Goal: Information Seeking & Learning: Learn about a topic

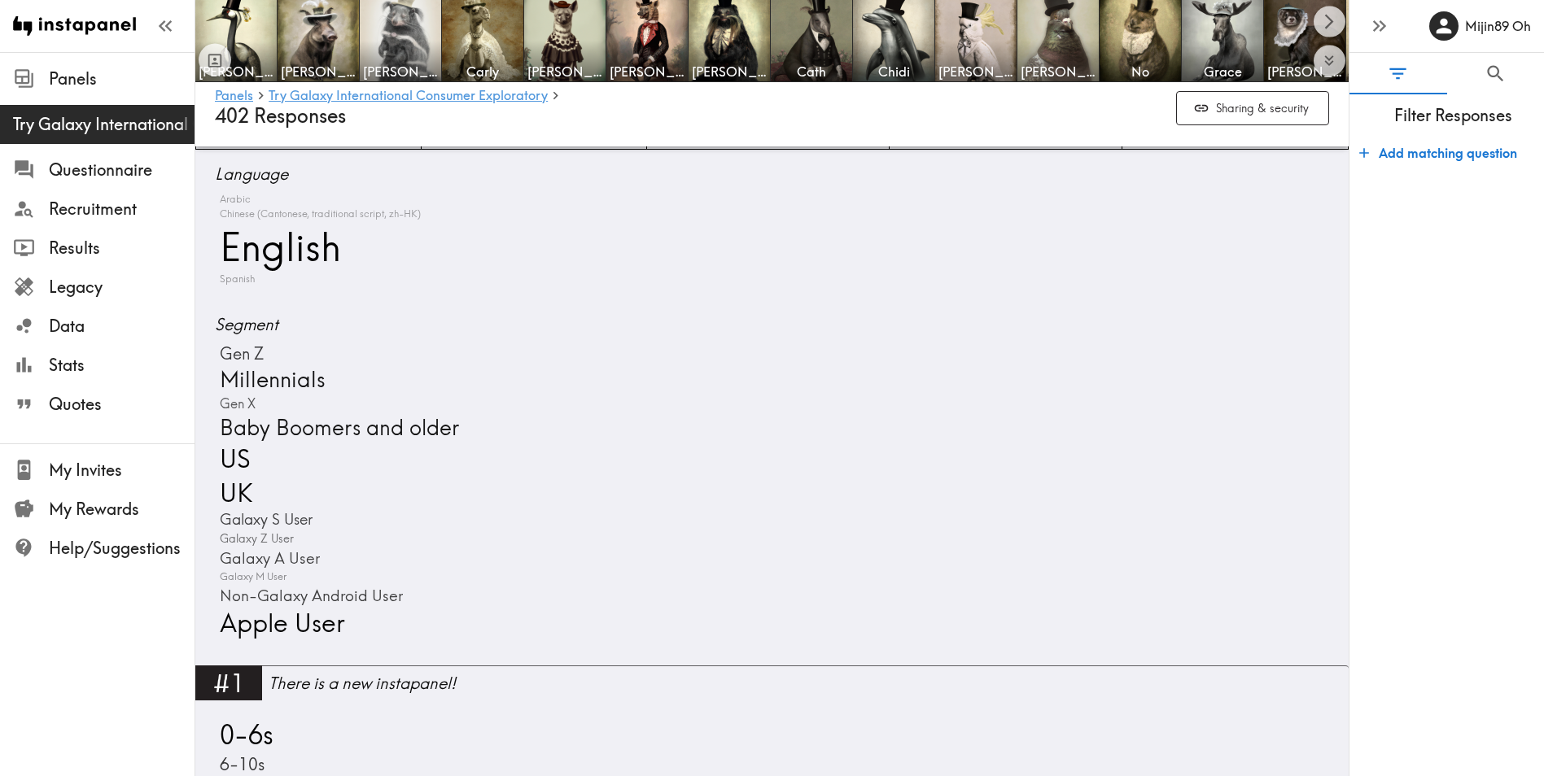
scroll to position [271, 0]
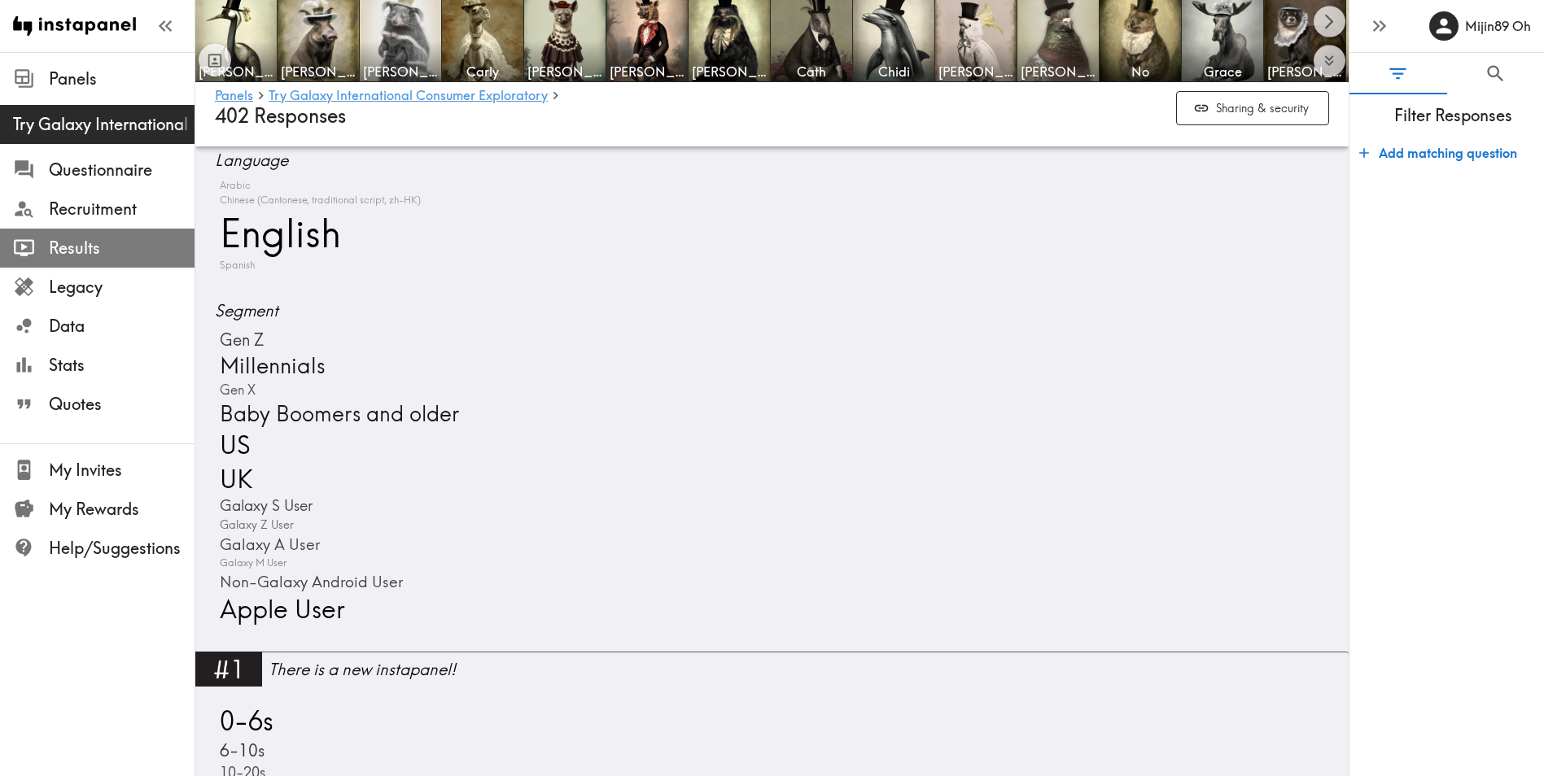
click at [74, 239] on span "Results" at bounding box center [122, 248] width 146 height 23
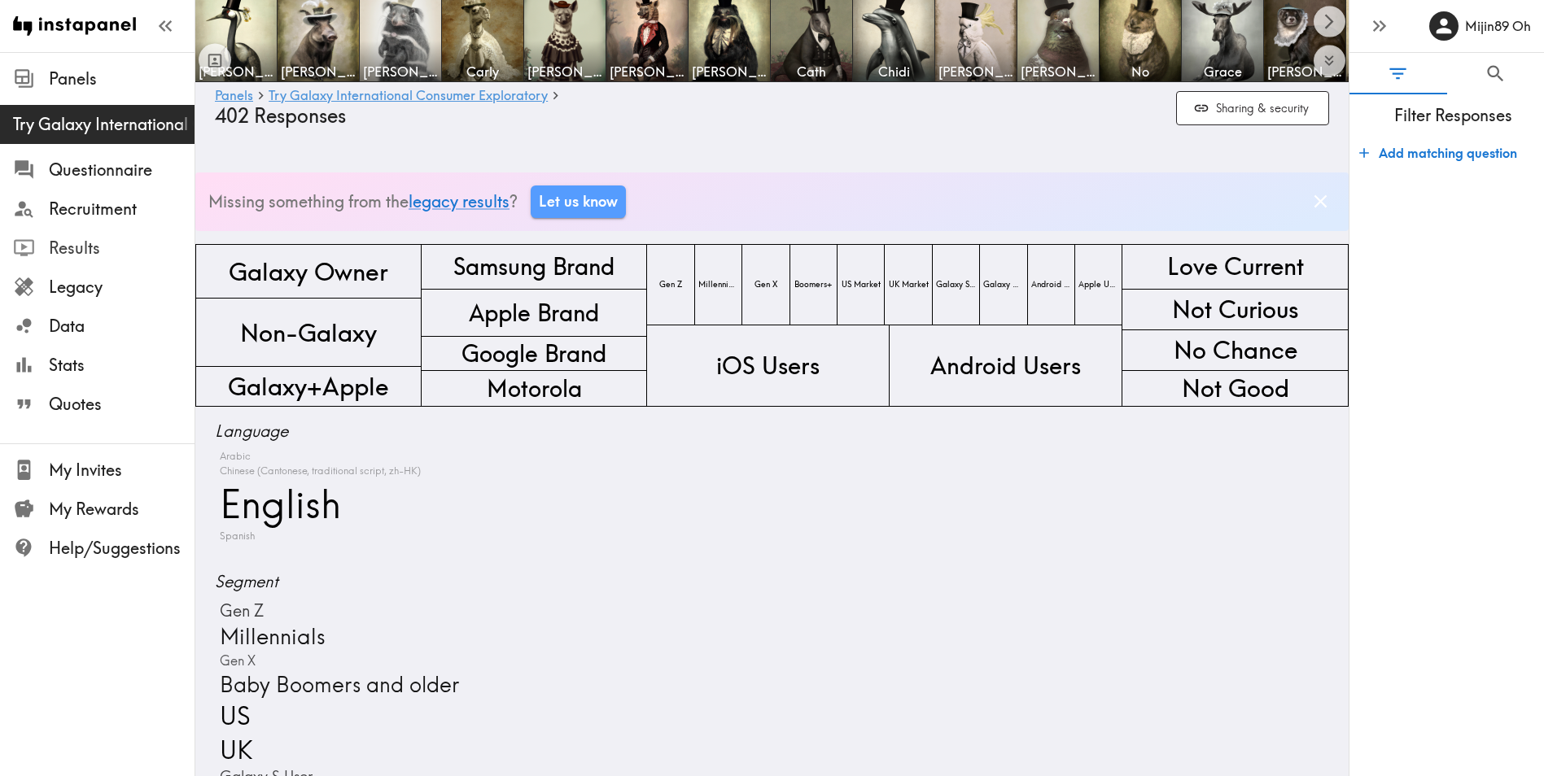
scroll to position [272, 0]
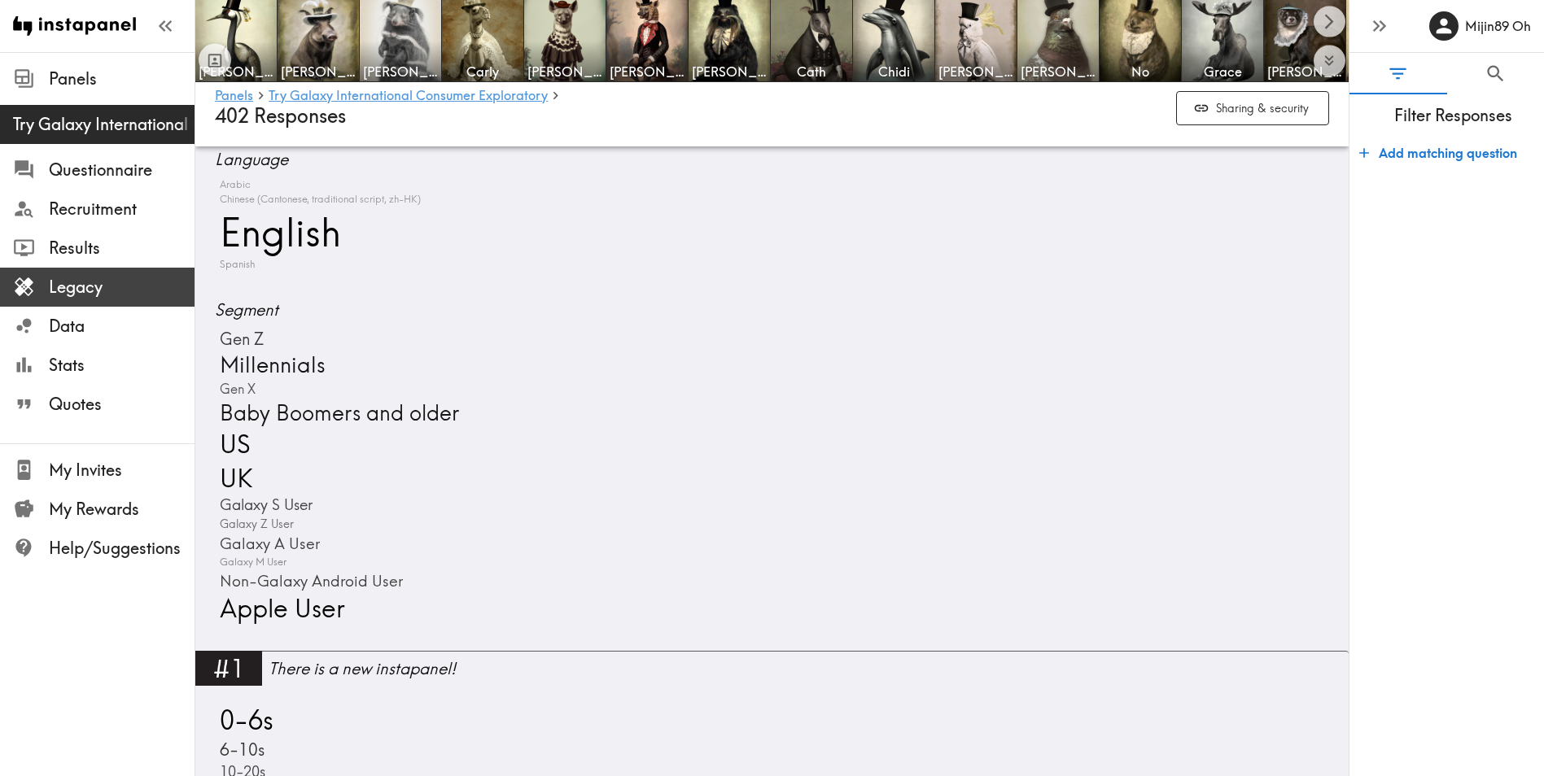
click at [109, 285] on span "Legacy" at bounding box center [122, 287] width 146 height 23
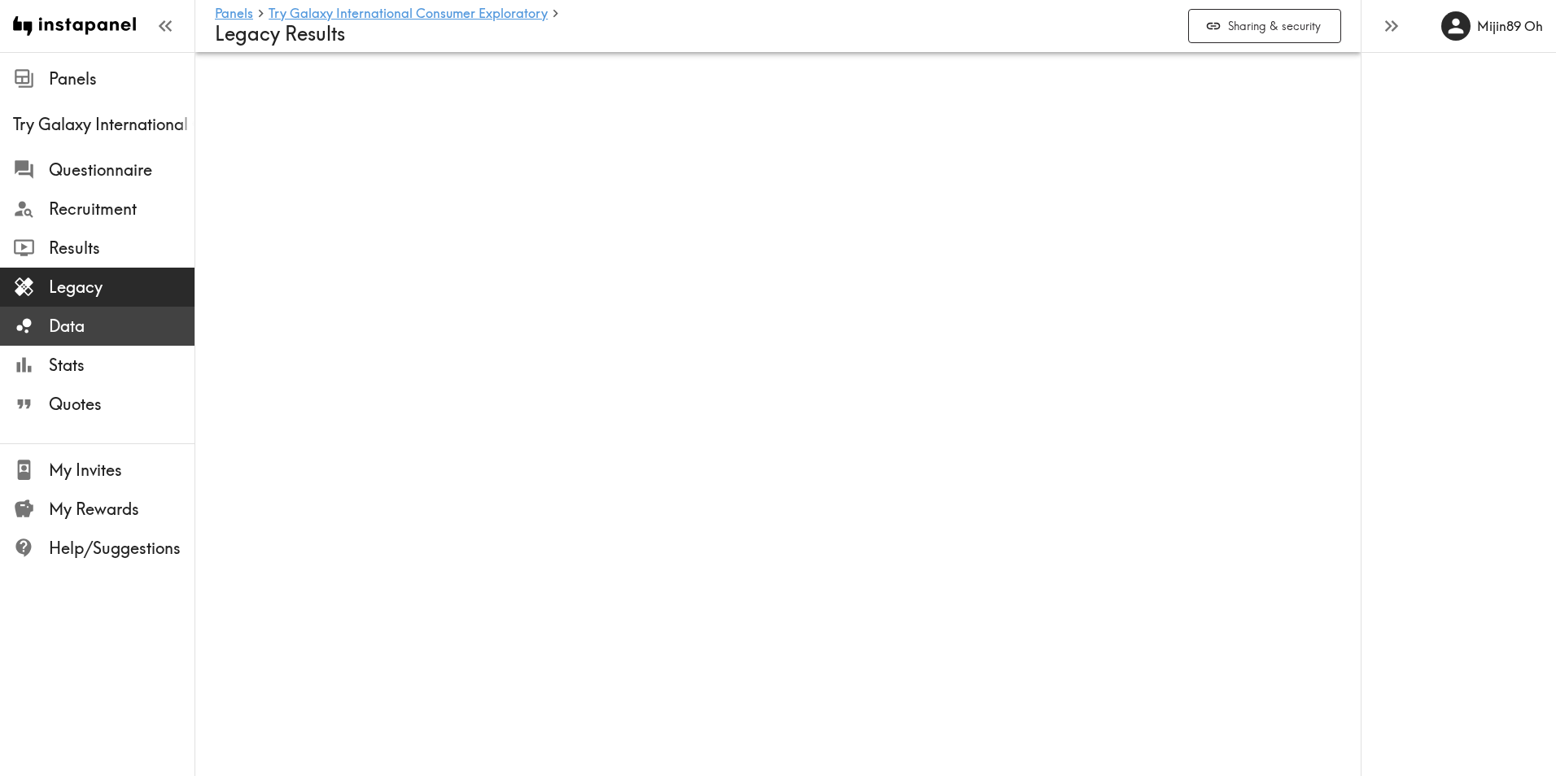
click at [111, 330] on span "Data" at bounding box center [122, 326] width 146 height 23
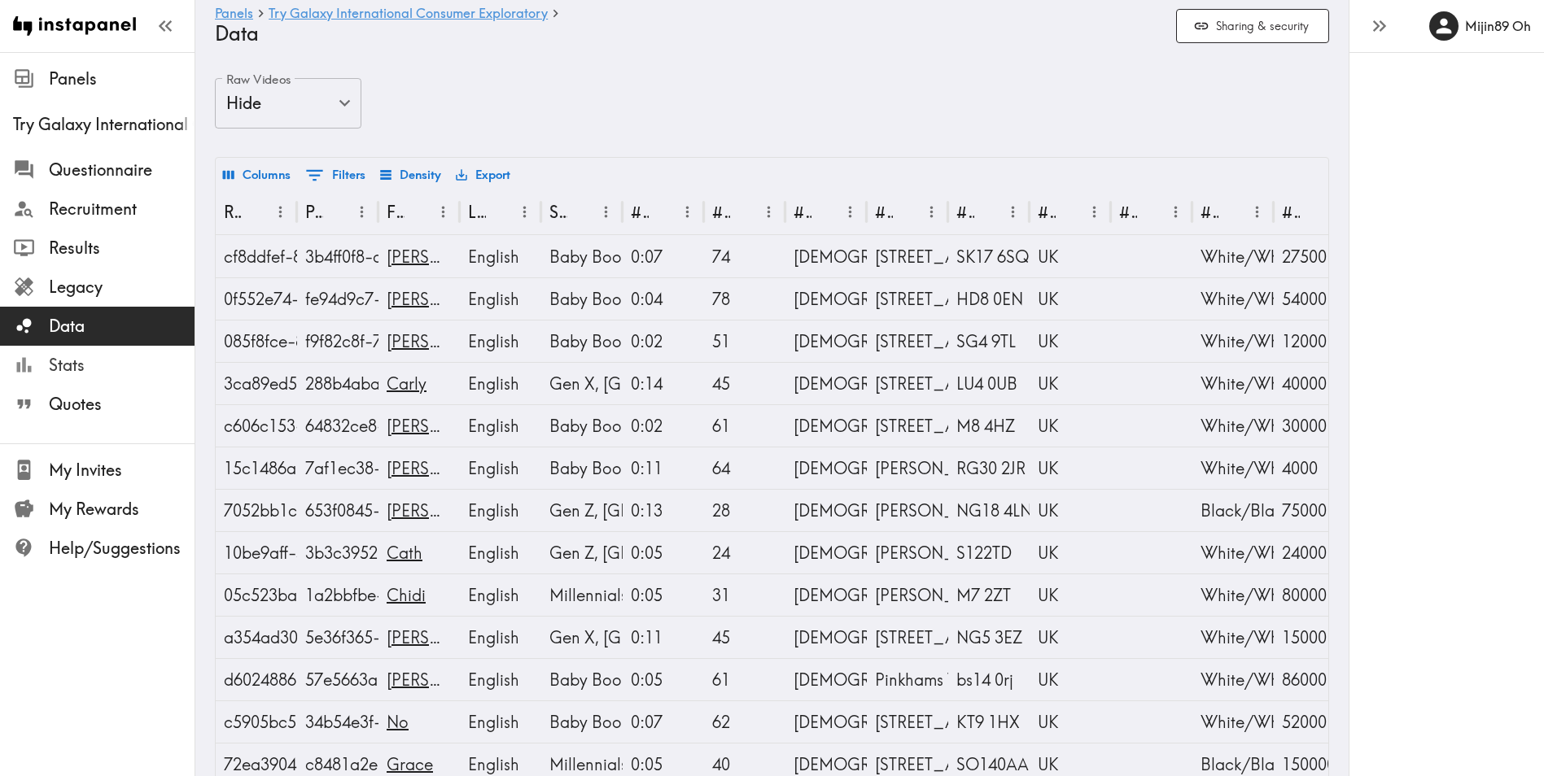
click at [54, 371] on span "Stats" at bounding box center [122, 365] width 146 height 23
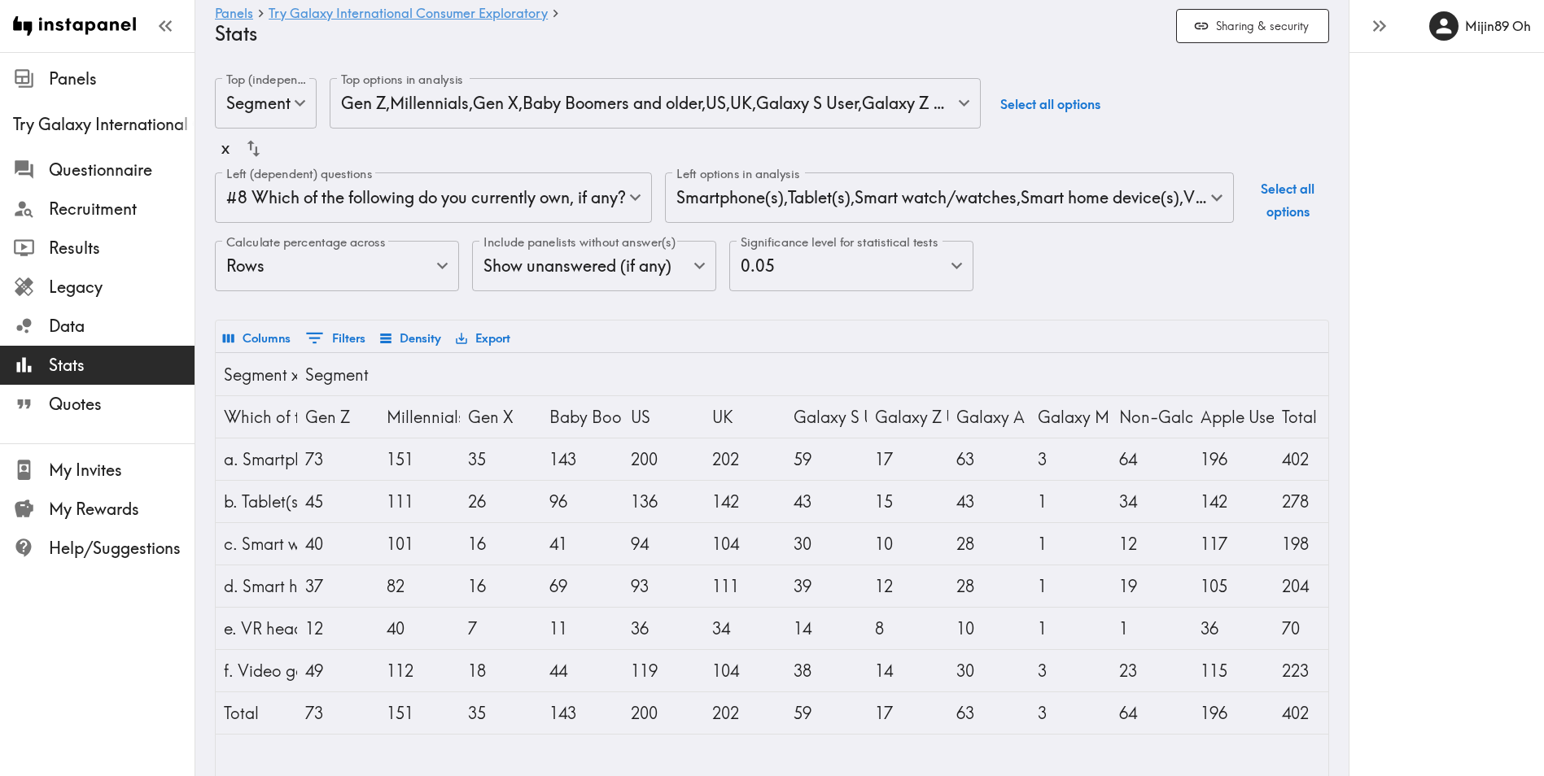
click at [94, 375] on span "Stats" at bounding box center [122, 365] width 146 height 23
click at [98, 243] on span "Results" at bounding box center [122, 248] width 146 height 23
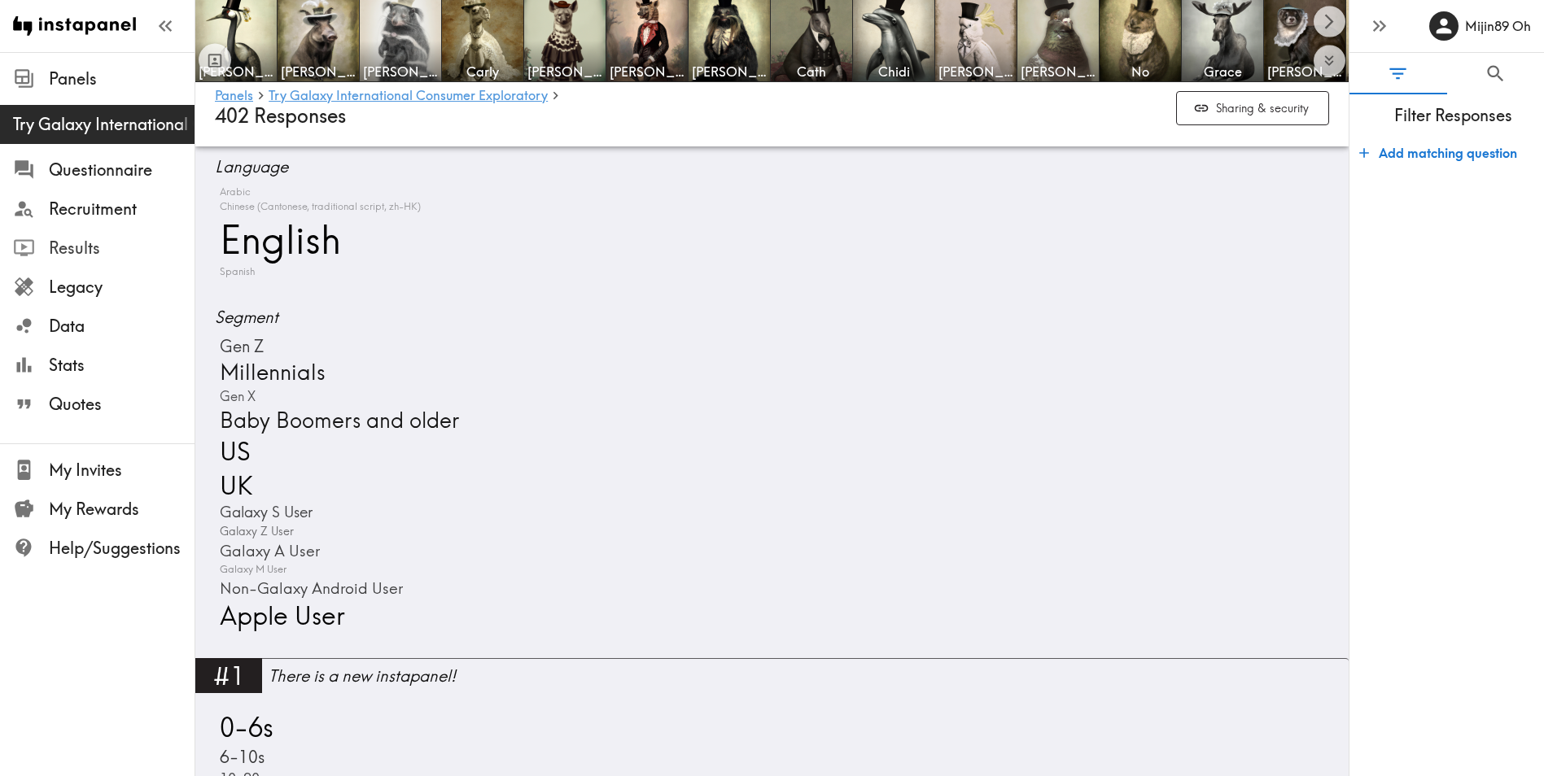
scroll to position [271, 0]
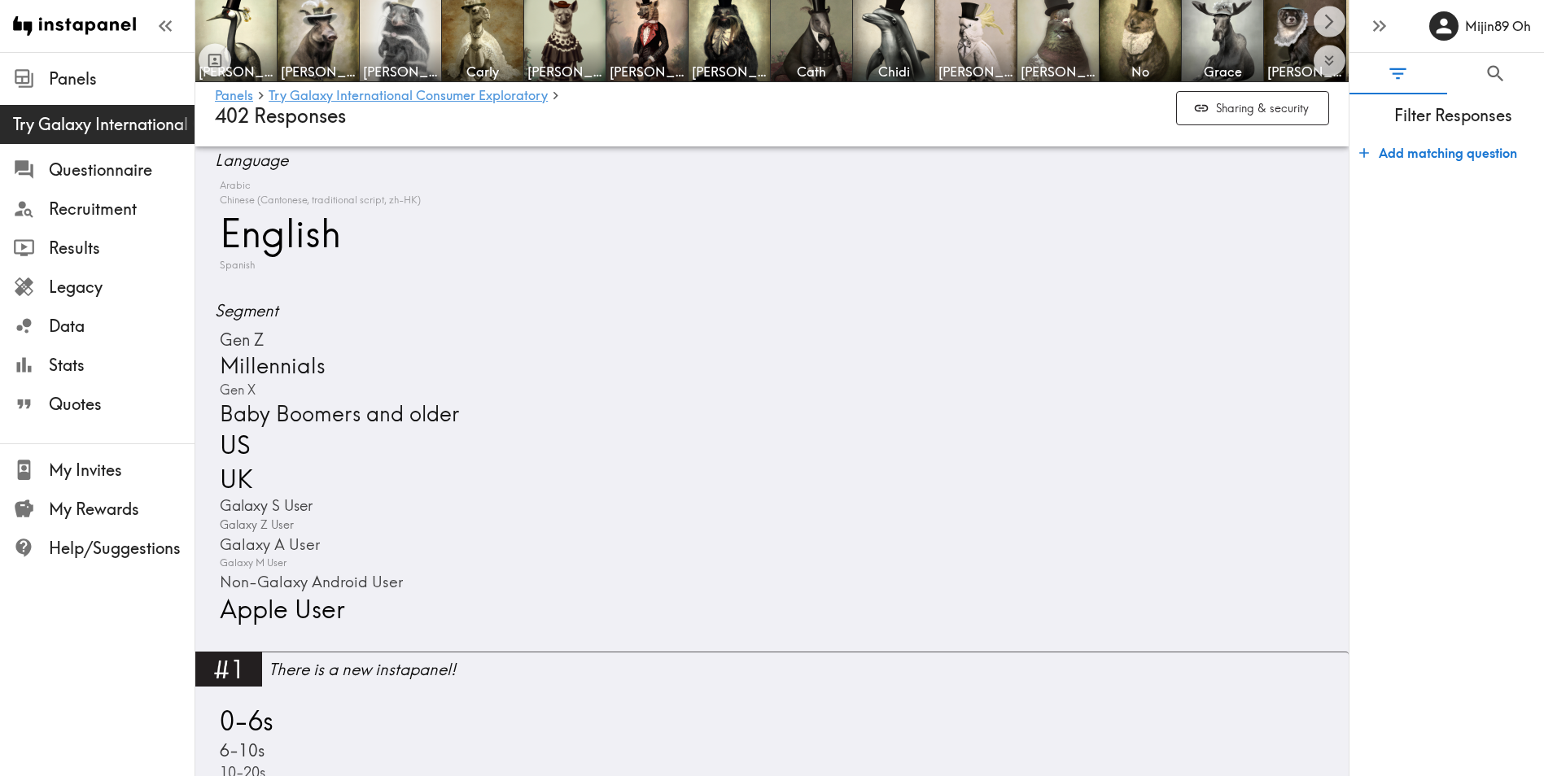
drag, startPoint x: 1446, startPoint y: 422, endPoint x: 1428, endPoint y: 422, distance: 18.7
click at [1445, 422] on form "Add matching question" at bounding box center [1446, 450] width 195 height 640
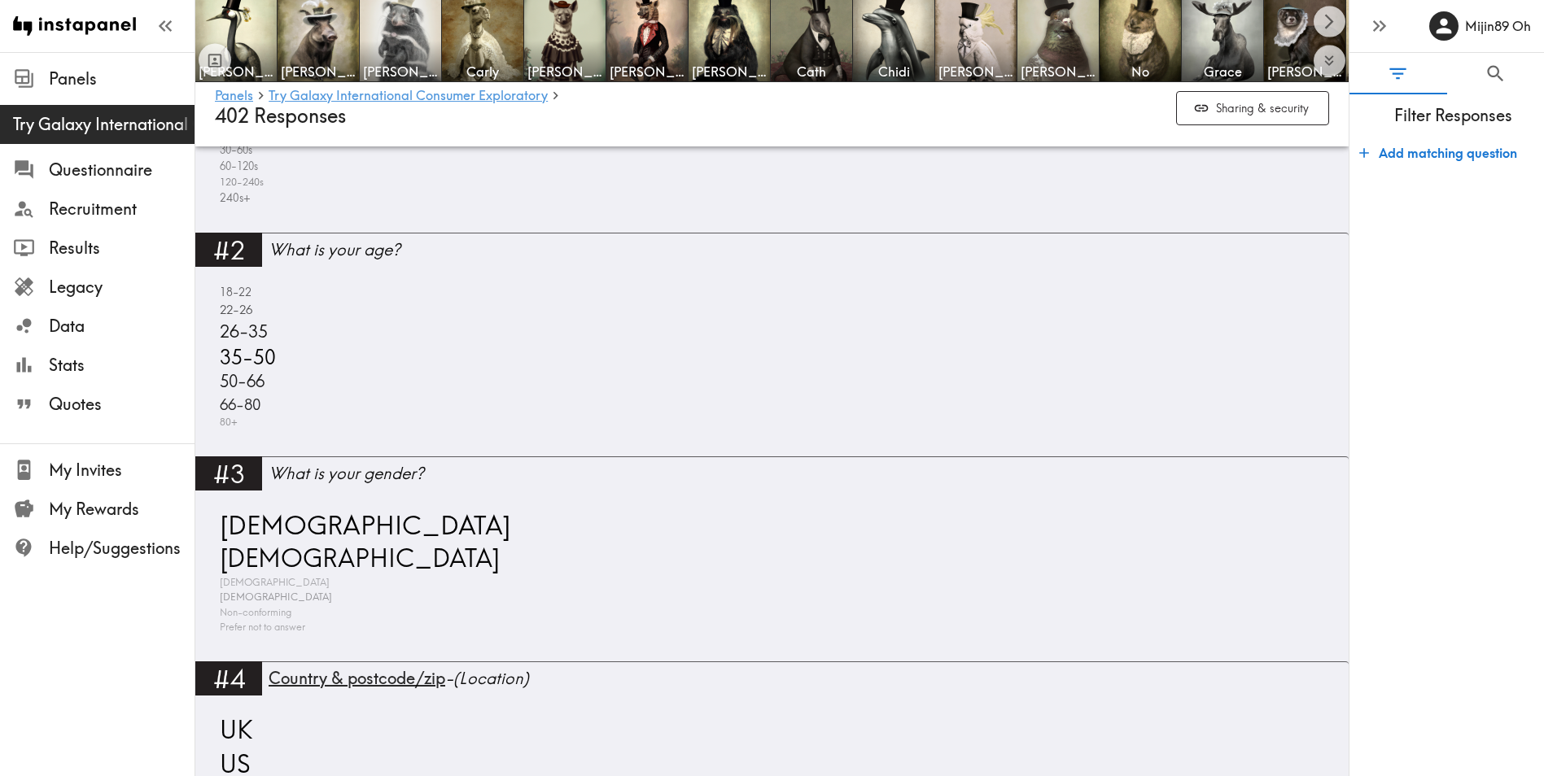
scroll to position [944, 0]
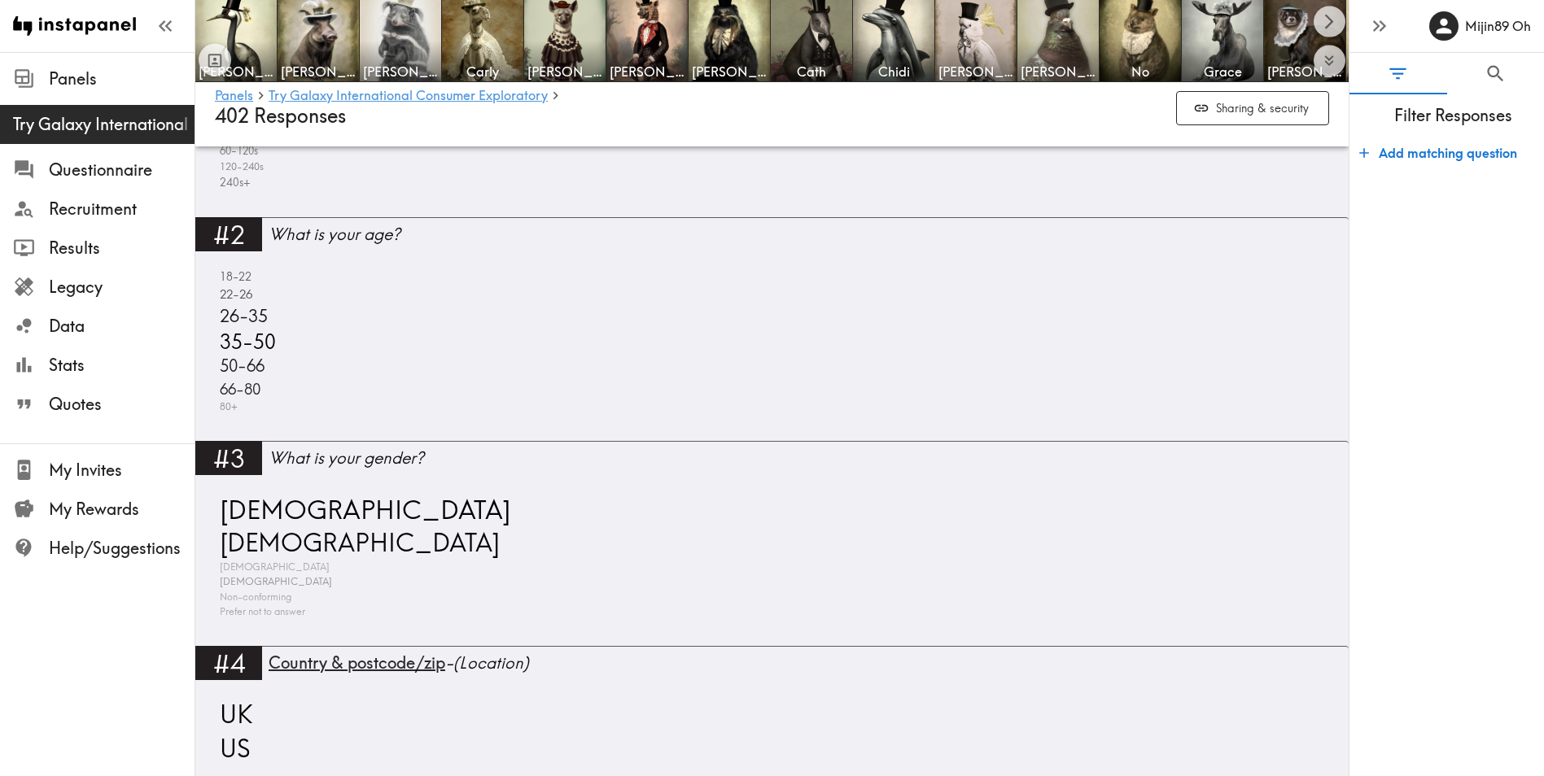
click at [1505, 541] on form "Add matching question" at bounding box center [1446, 450] width 195 height 640
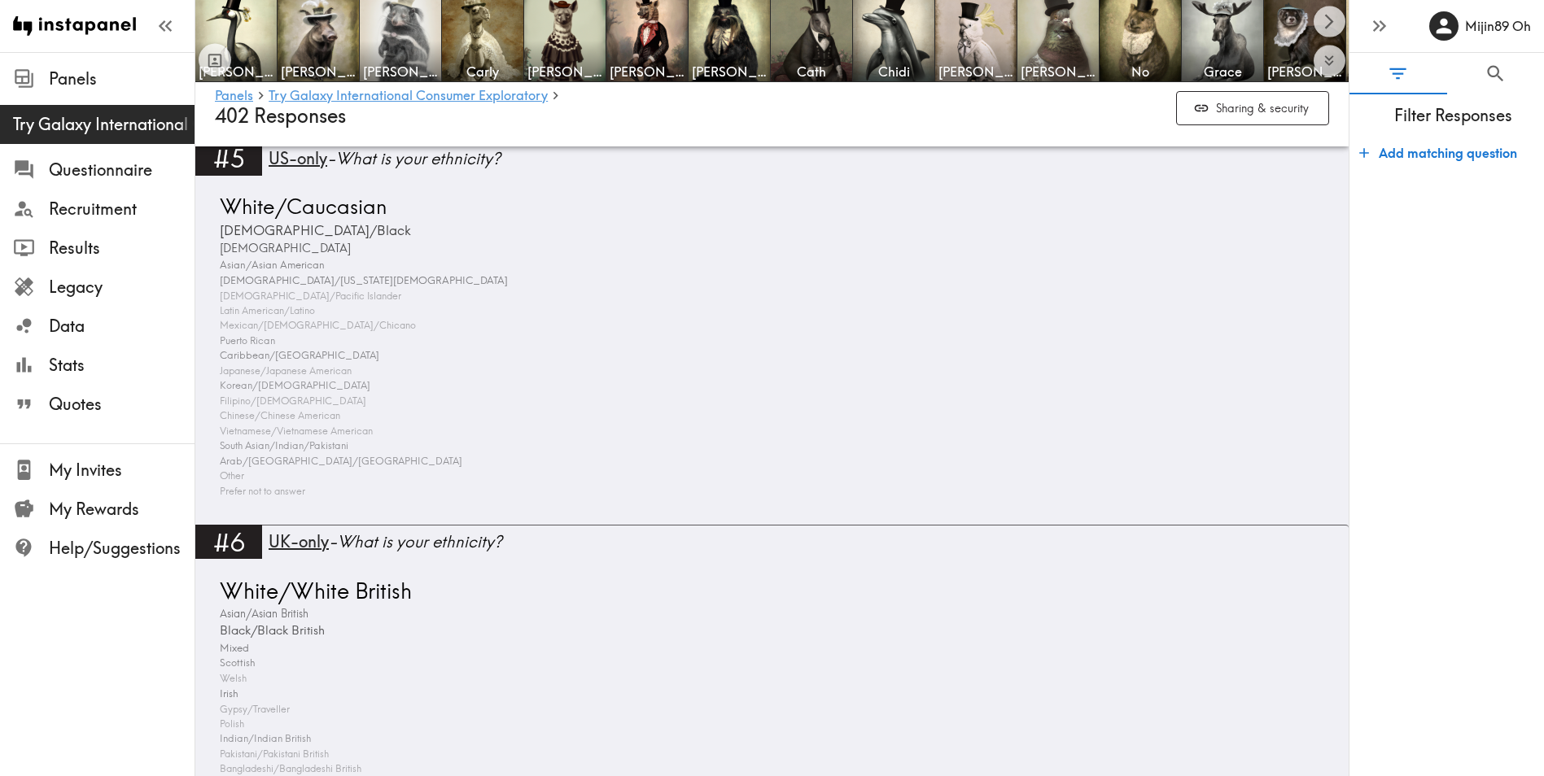
scroll to position [1612, 0]
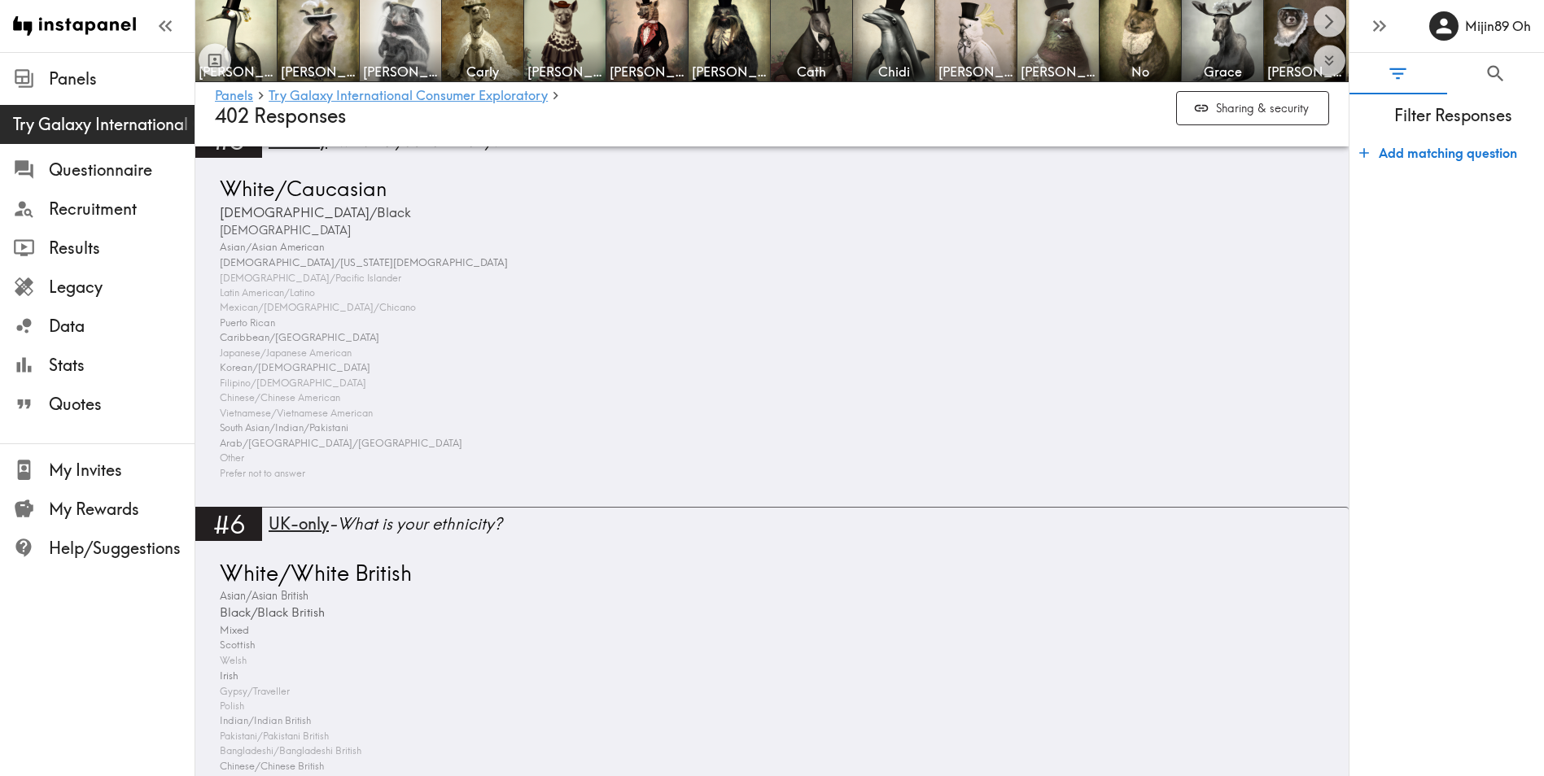
click at [1483, 439] on form "Add matching question" at bounding box center [1446, 450] width 195 height 640
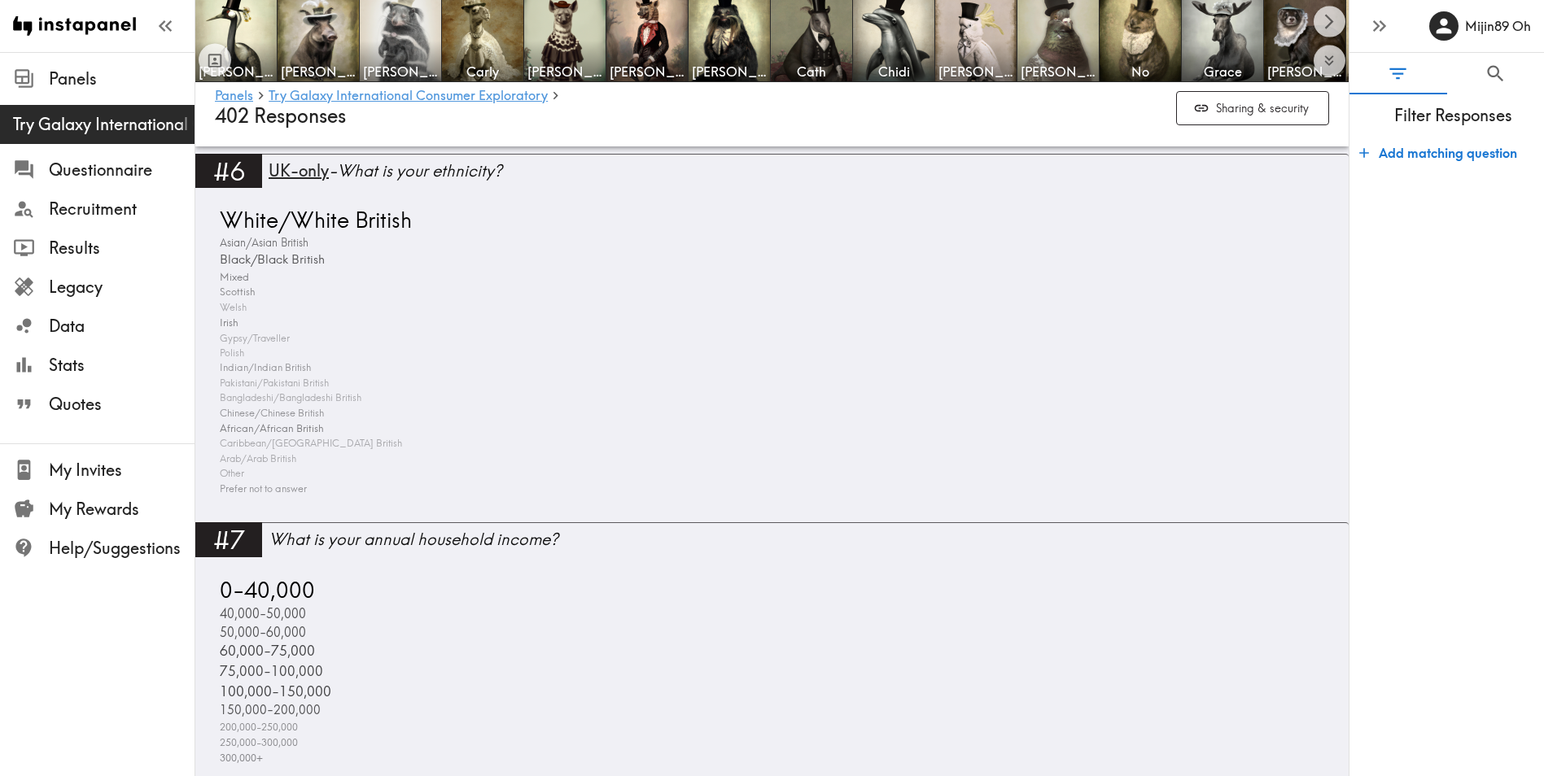
scroll to position [1966, 0]
click at [1504, 343] on form "Add matching question" at bounding box center [1446, 450] width 195 height 640
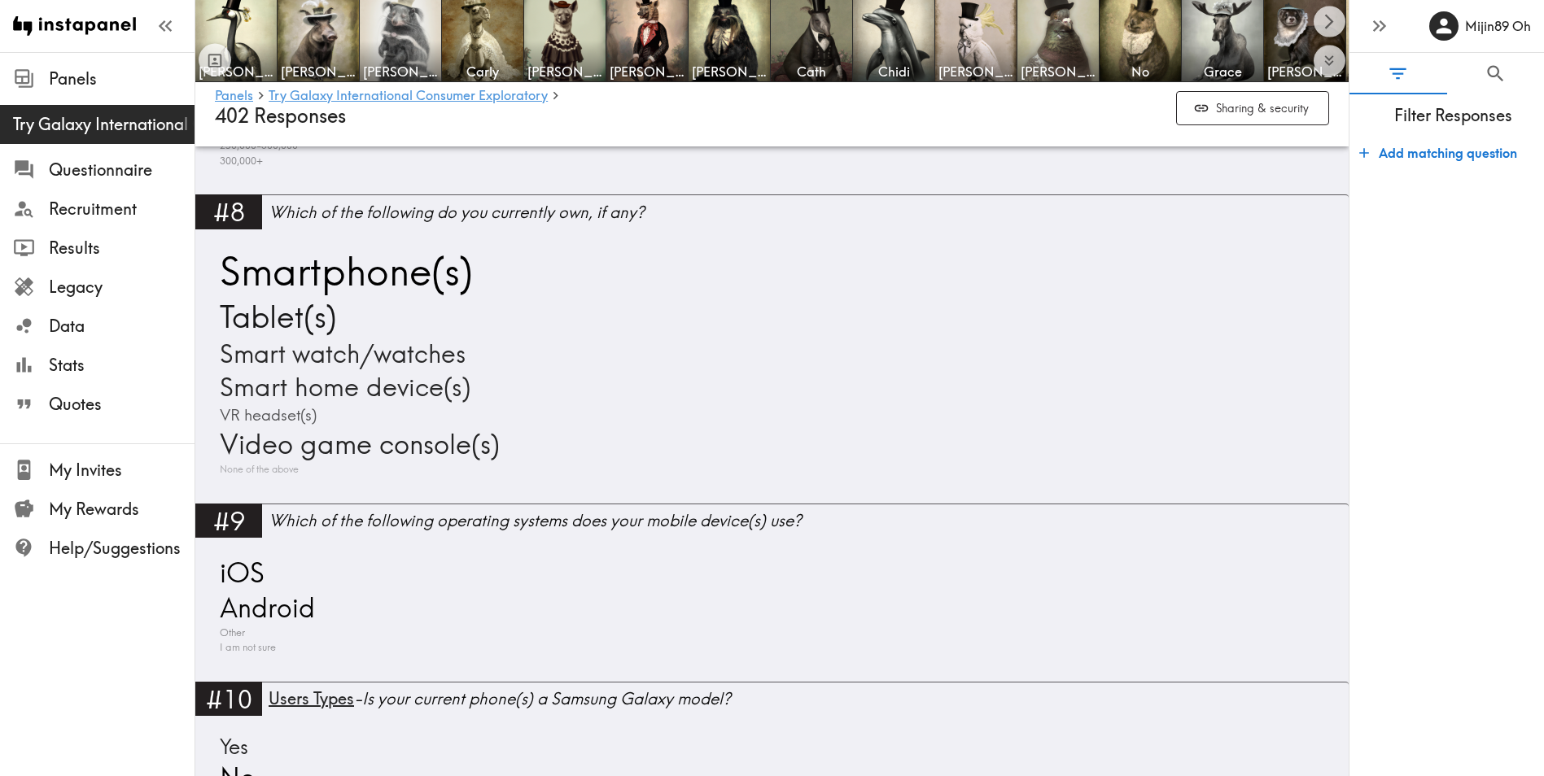
scroll to position [2564, 0]
drag, startPoint x: 1375, startPoint y: 351, endPoint x: 1347, endPoint y: 362, distance: 29.9
click at [1375, 351] on form "Add matching question" at bounding box center [1446, 450] width 195 height 640
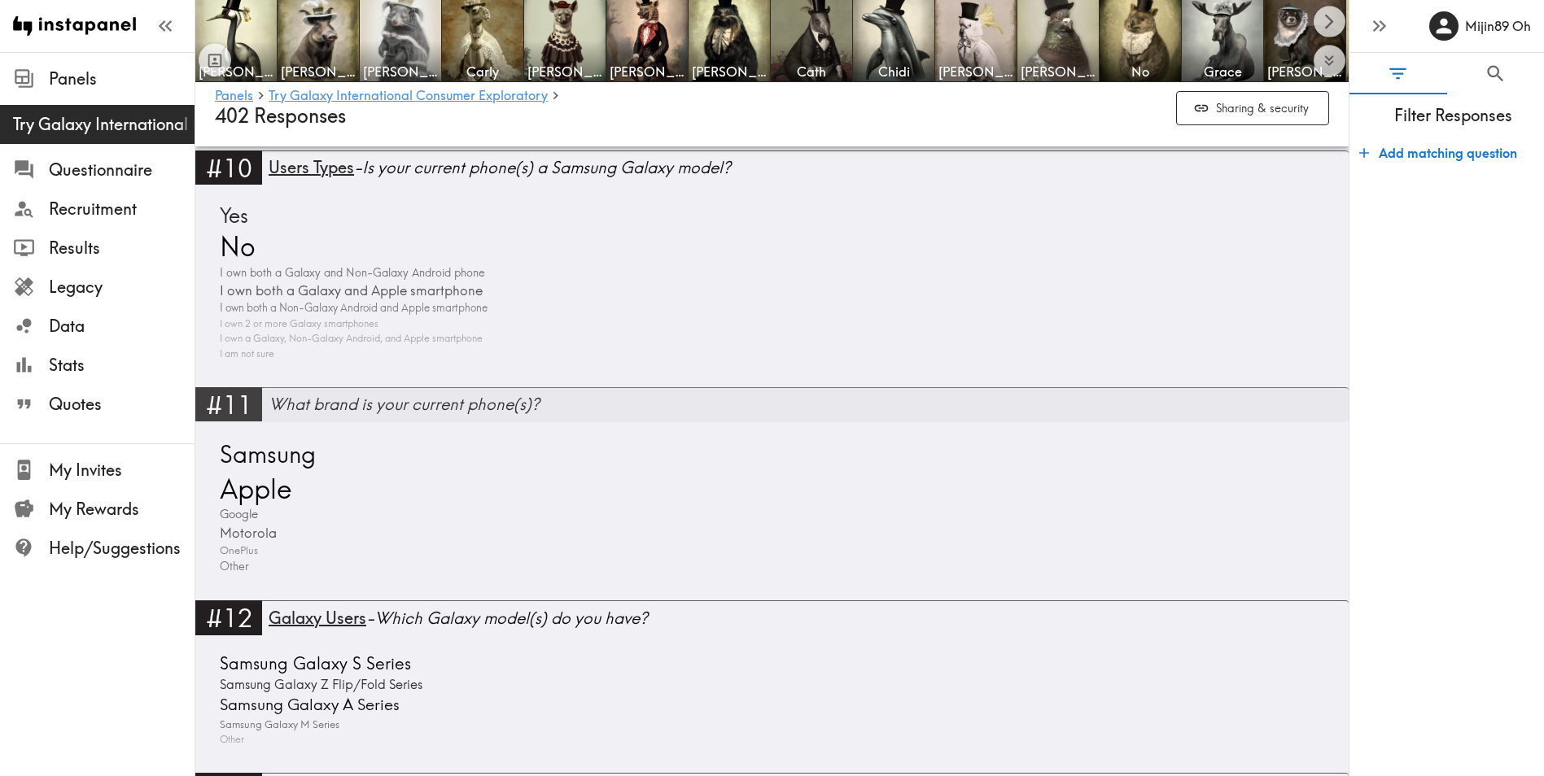
scroll to position [3094, 0]
click at [55, 667] on div "Panels Try Galaxy International Consumer Exploratory Questionnaire Recruitment …" at bounding box center [97, 388] width 195 height 776
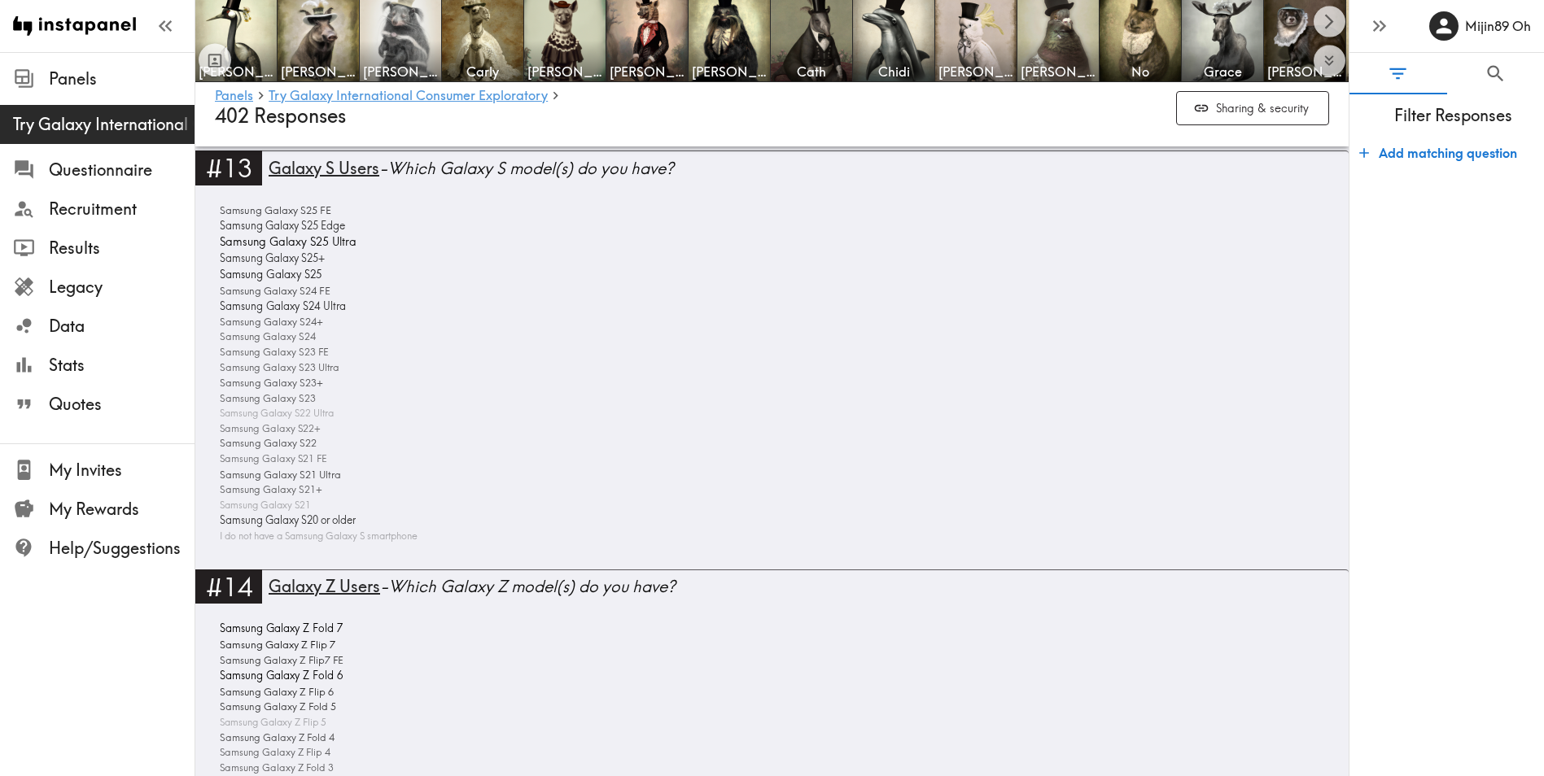
scroll to position [3716, 0]
click at [1382, 418] on form "Add matching question" at bounding box center [1446, 450] width 195 height 640
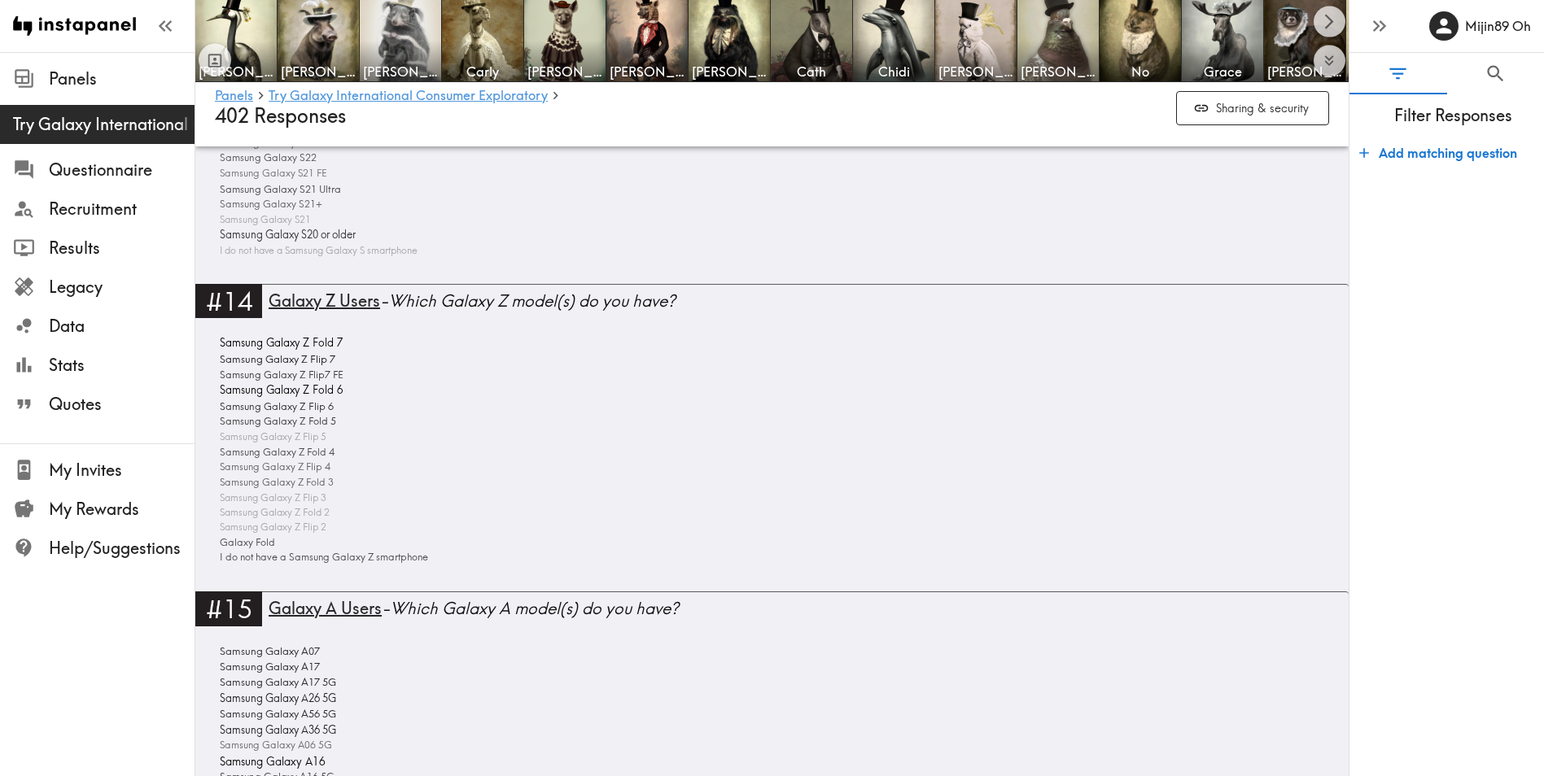
scroll to position [3987, 0]
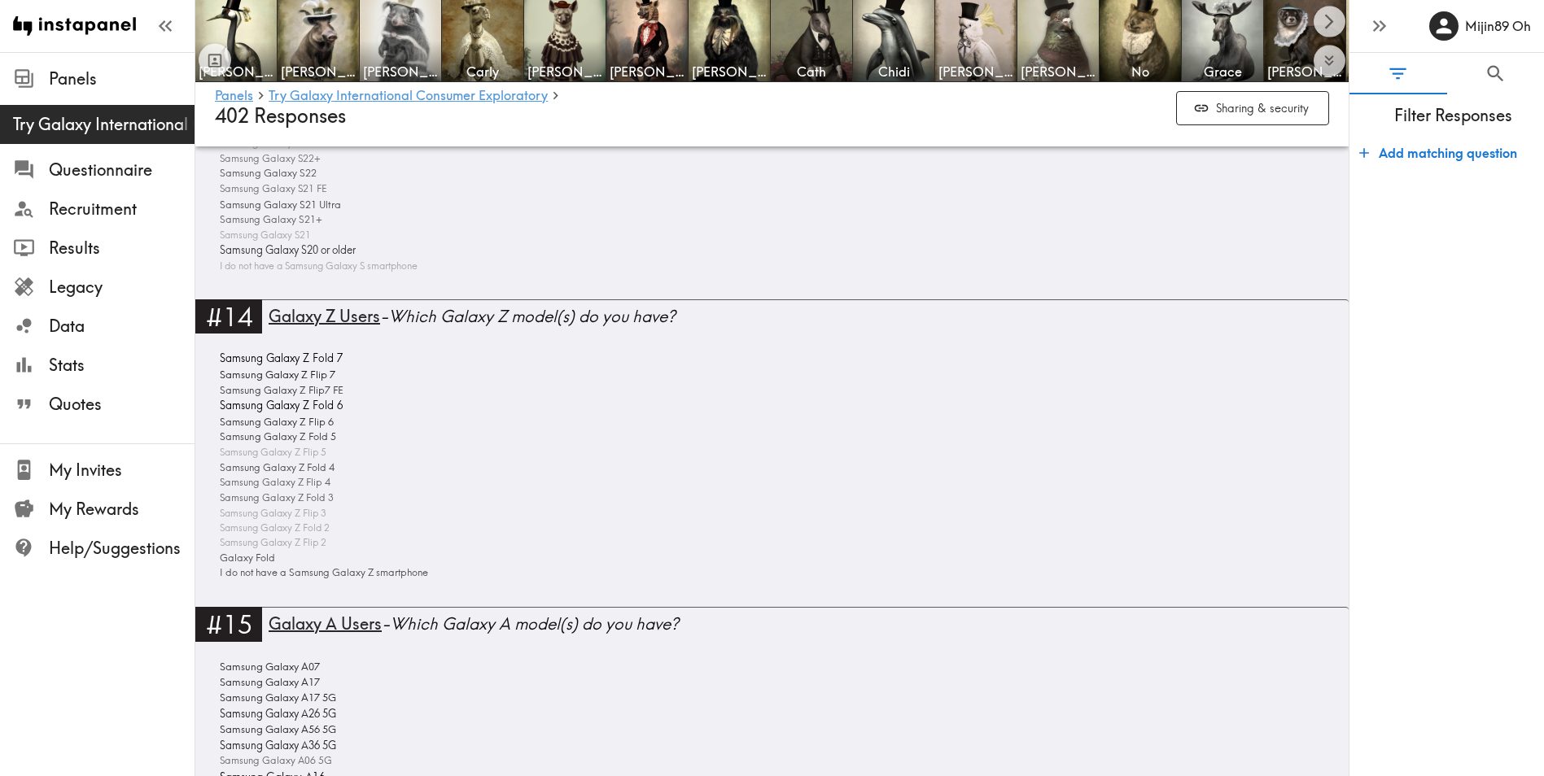
drag, startPoint x: 1420, startPoint y: 418, endPoint x: 1409, endPoint y: 418, distance: 11.4
click at [1420, 418] on form "Add matching question" at bounding box center [1446, 450] width 195 height 640
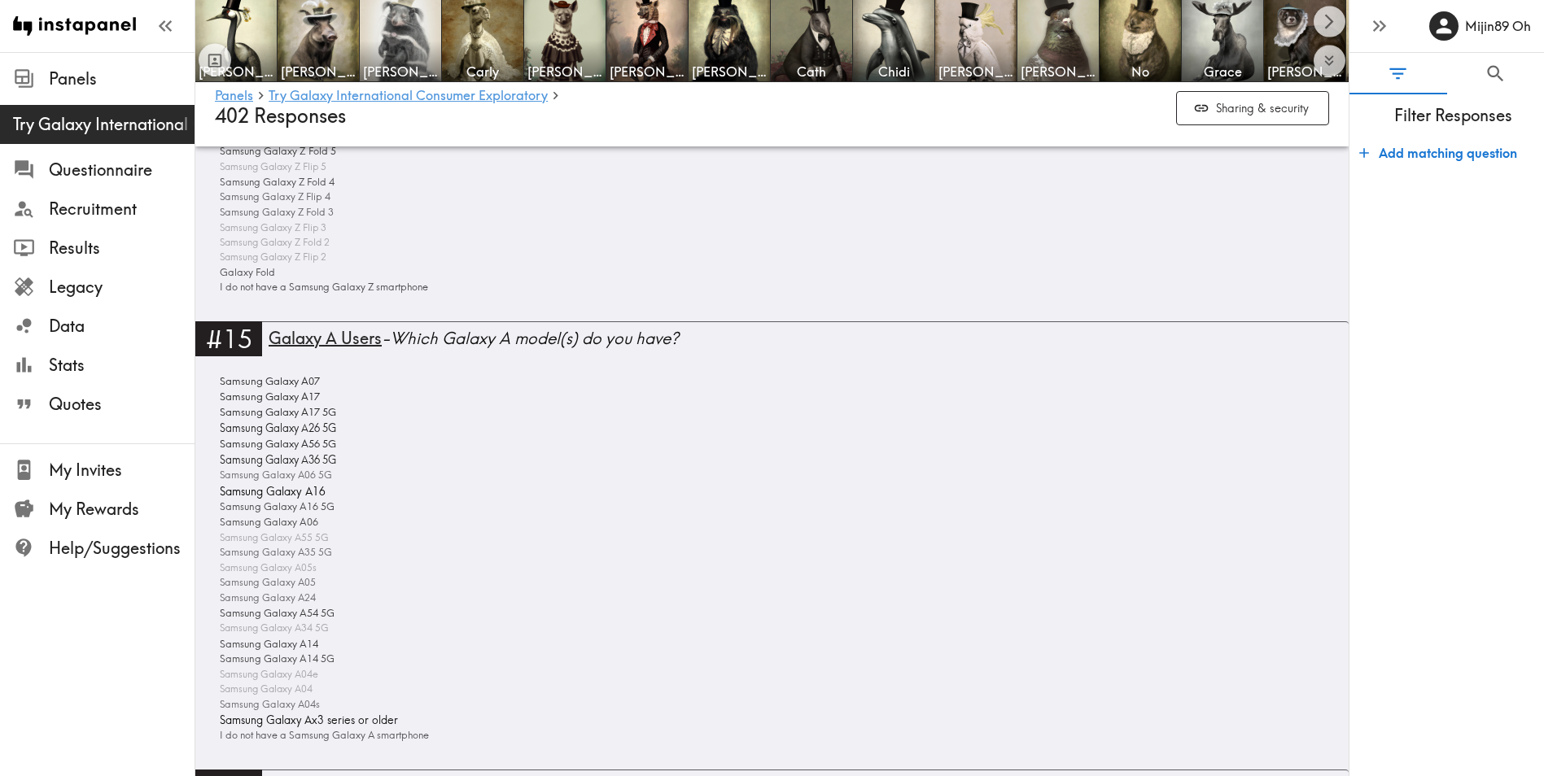
scroll to position [4259, 0]
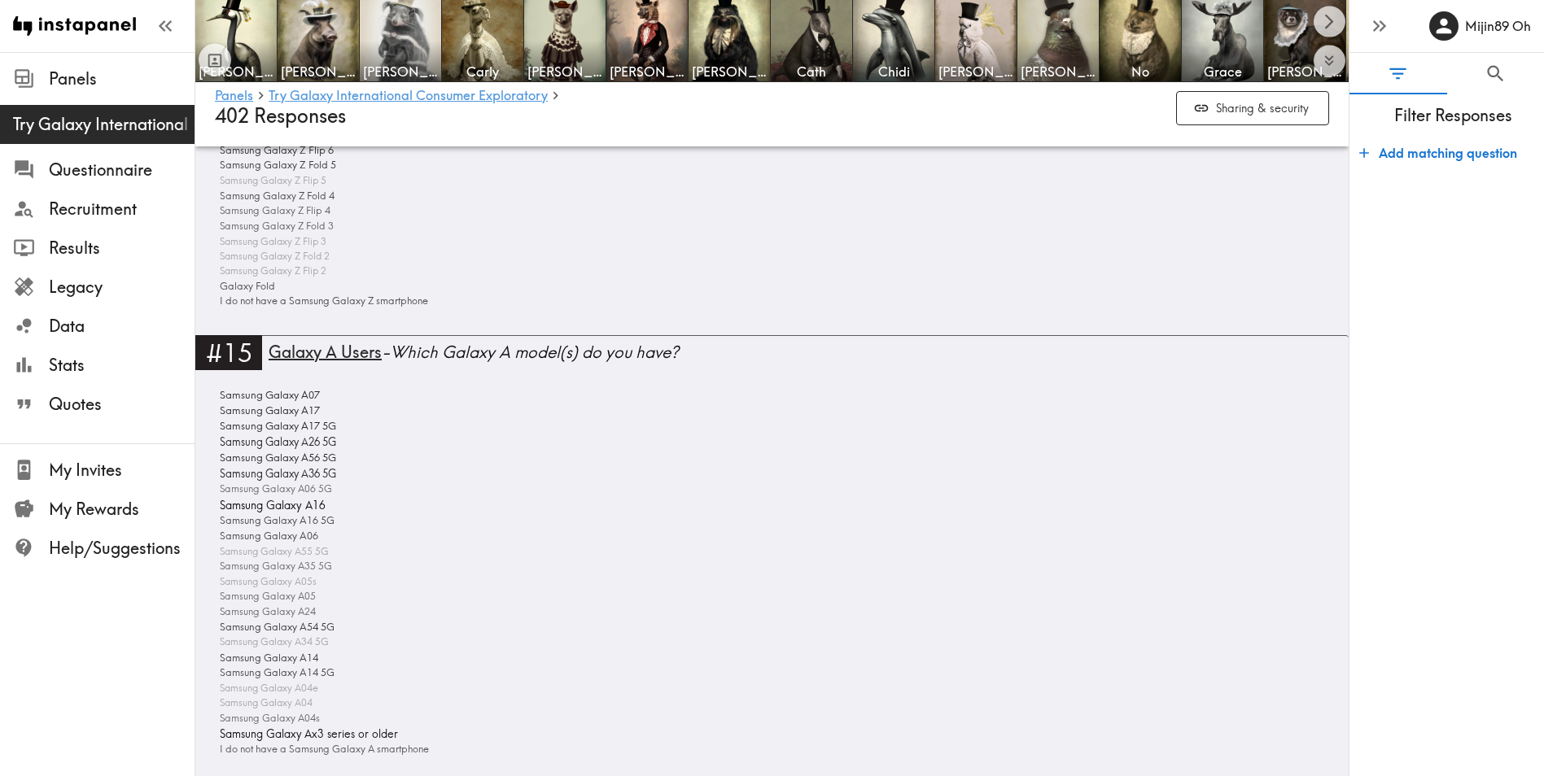
click at [1387, 484] on form "Add matching question" at bounding box center [1446, 450] width 195 height 640
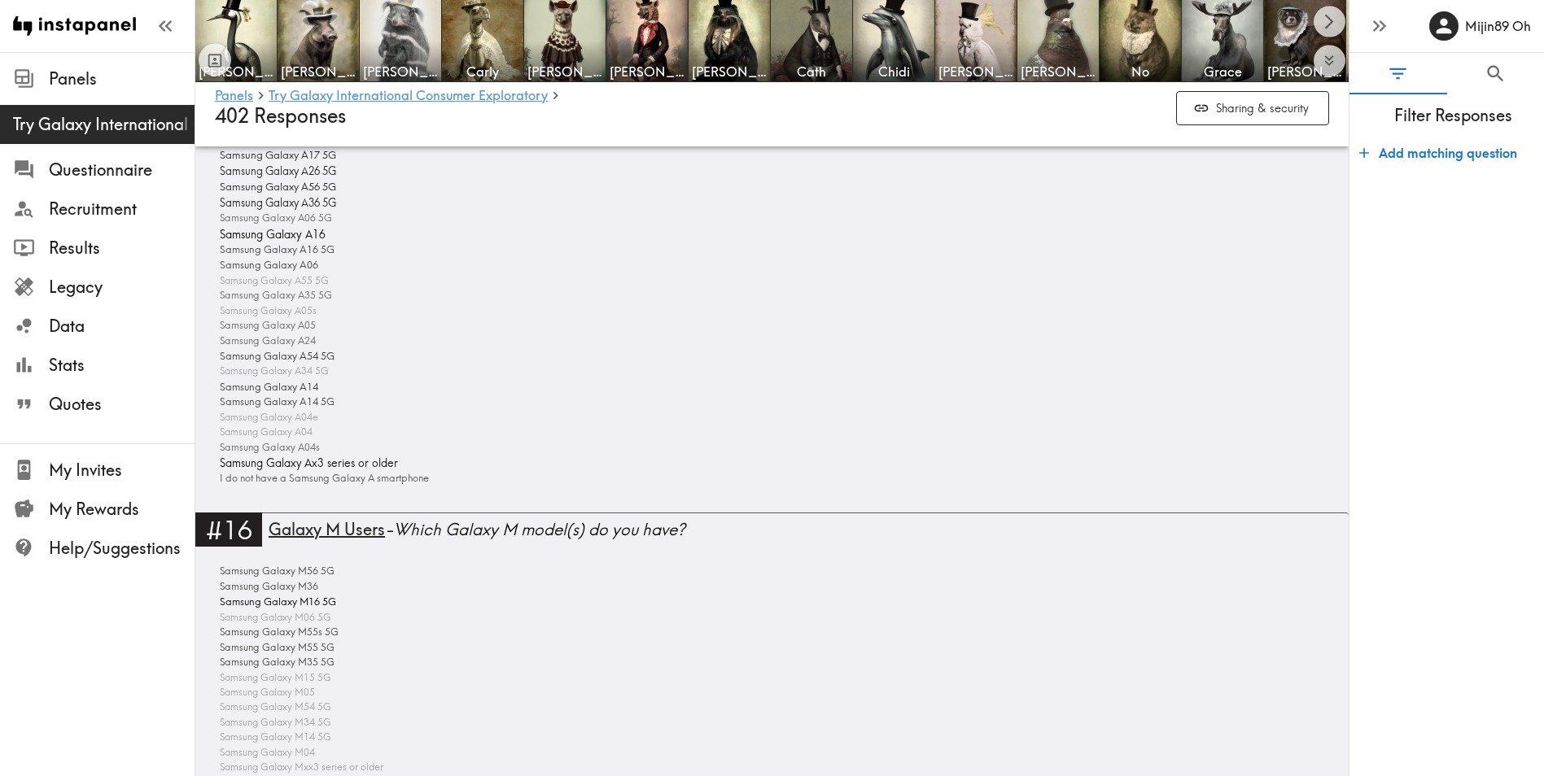
scroll to position [4801, 0]
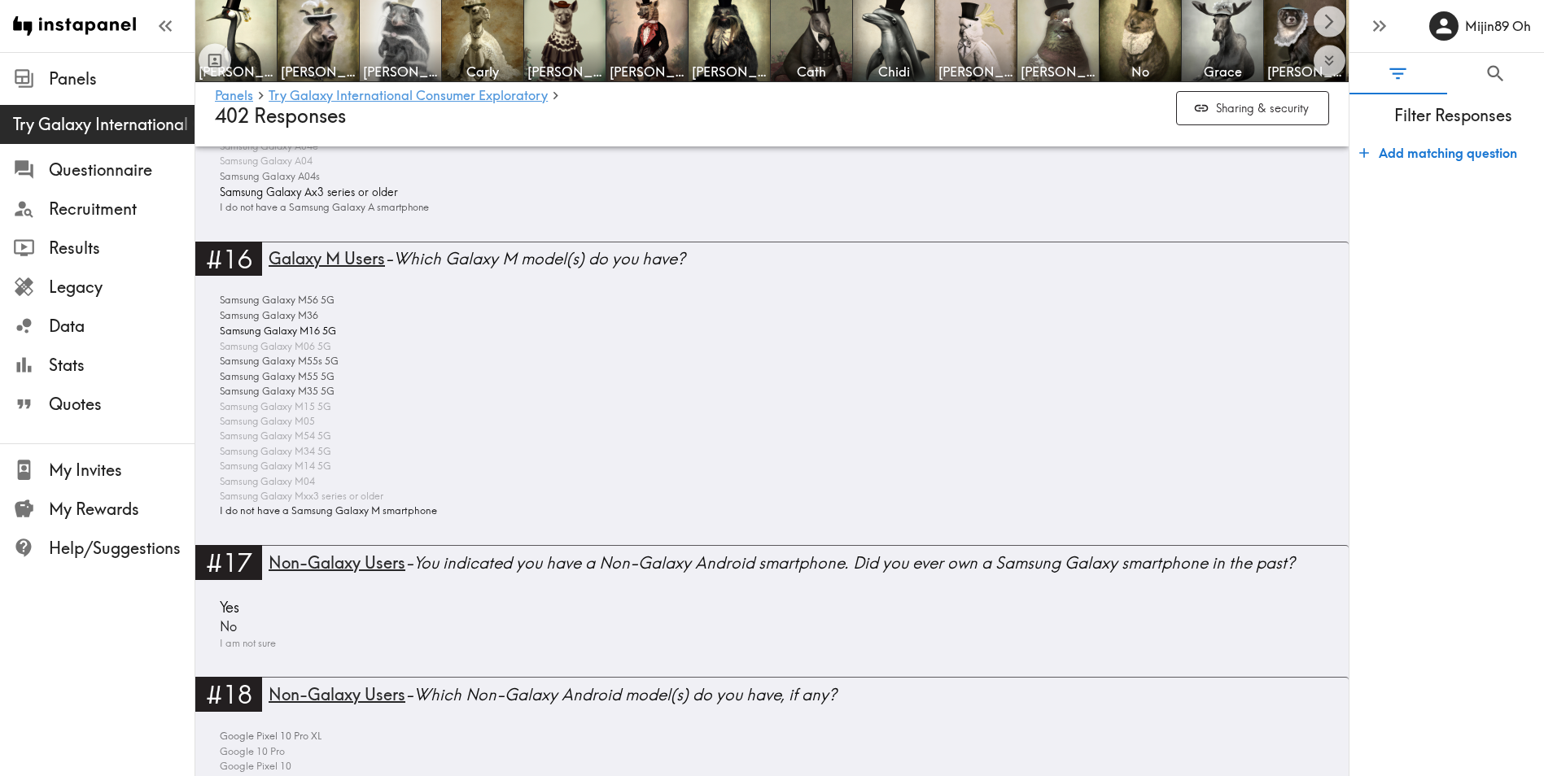
click at [1459, 467] on form "Add matching question" at bounding box center [1446, 450] width 195 height 640
click at [1497, 364] on form "Add matching question" at bounding box center [1446, 450] width 195 height 640
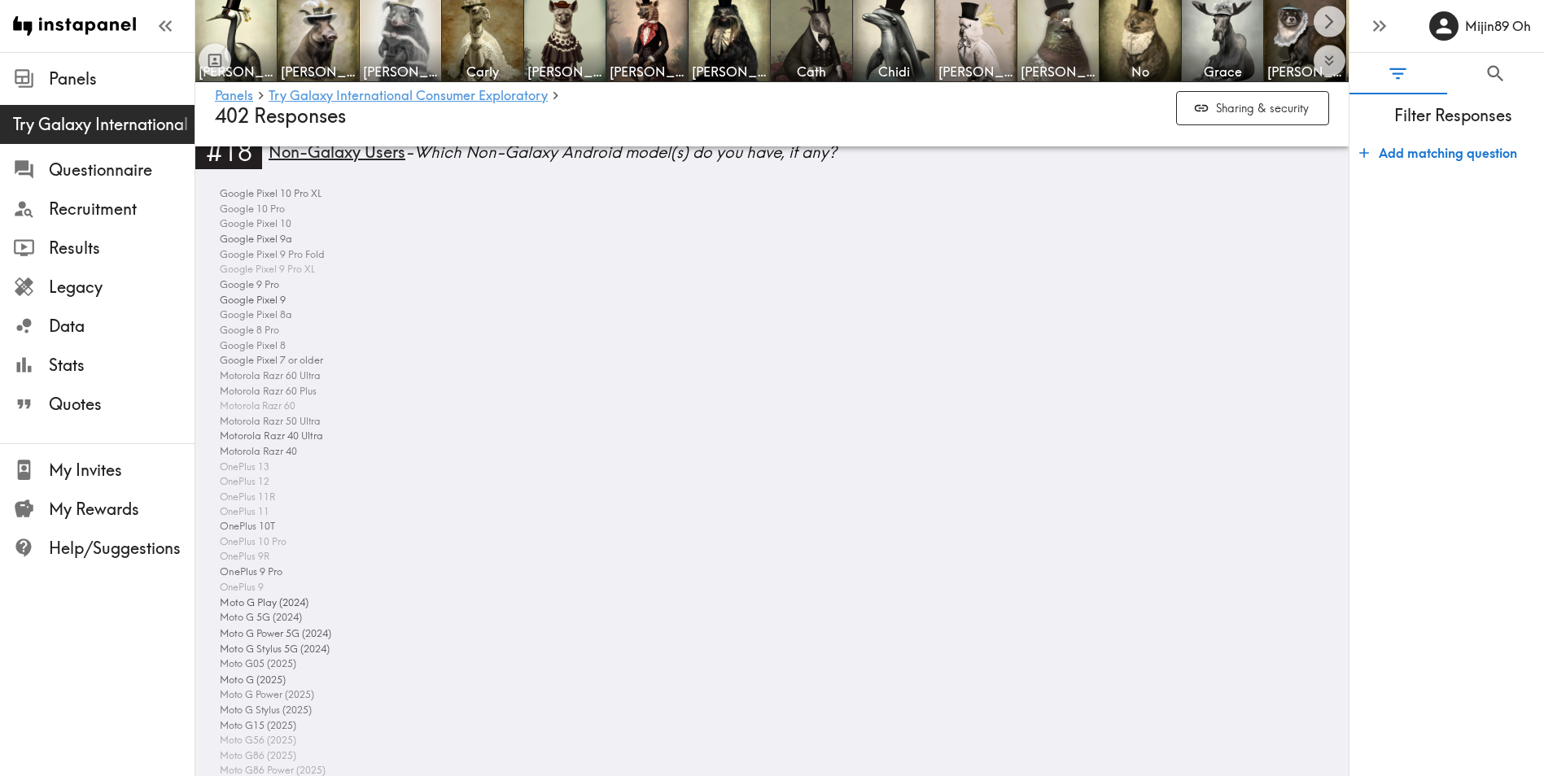
scroll to position [5299, 0]
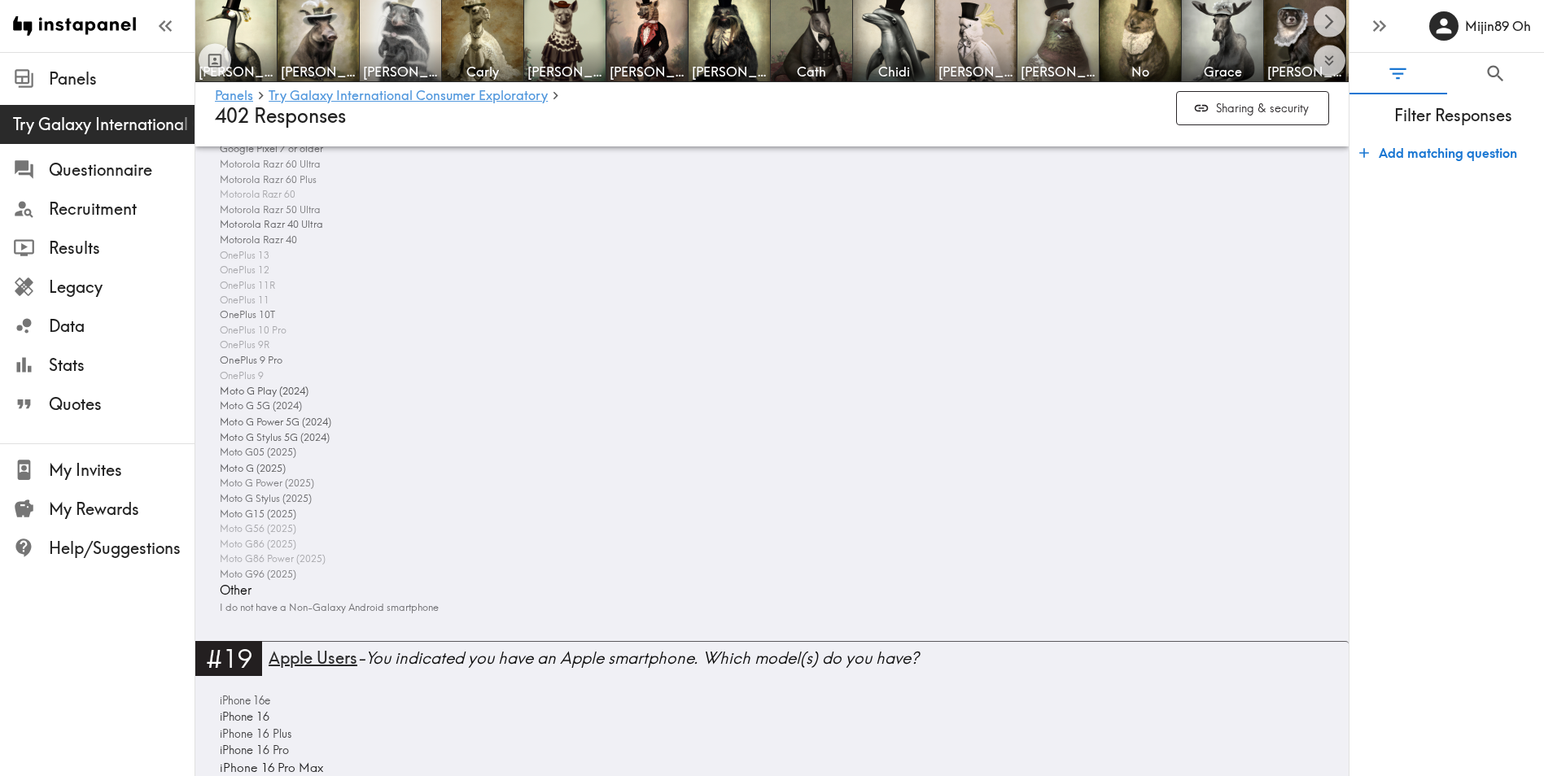
click at [1452, 352] on form "Add matching question" at bounding box center [1446, 450] width 195 height 640
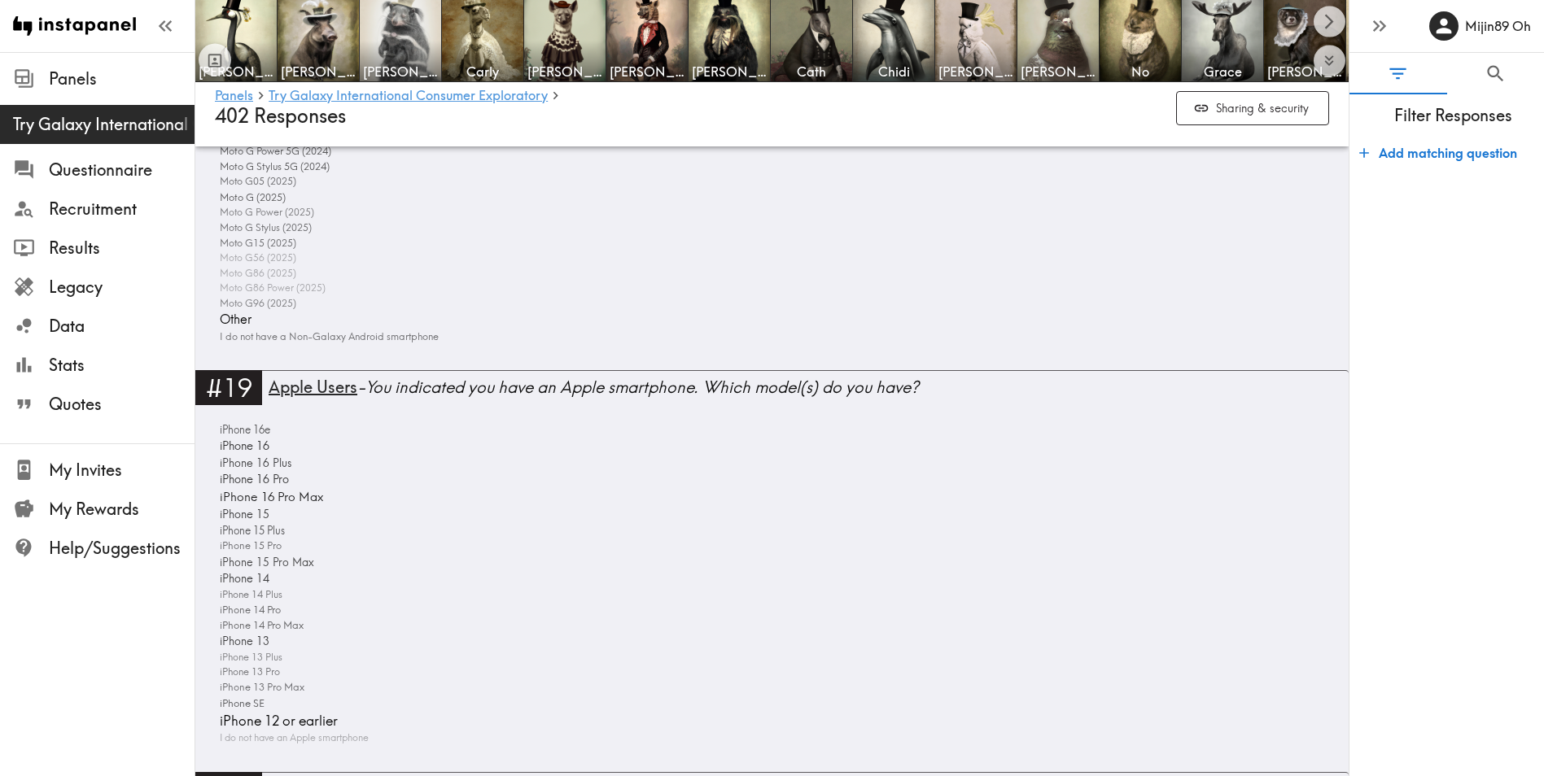
scroll to position [5842, 0]
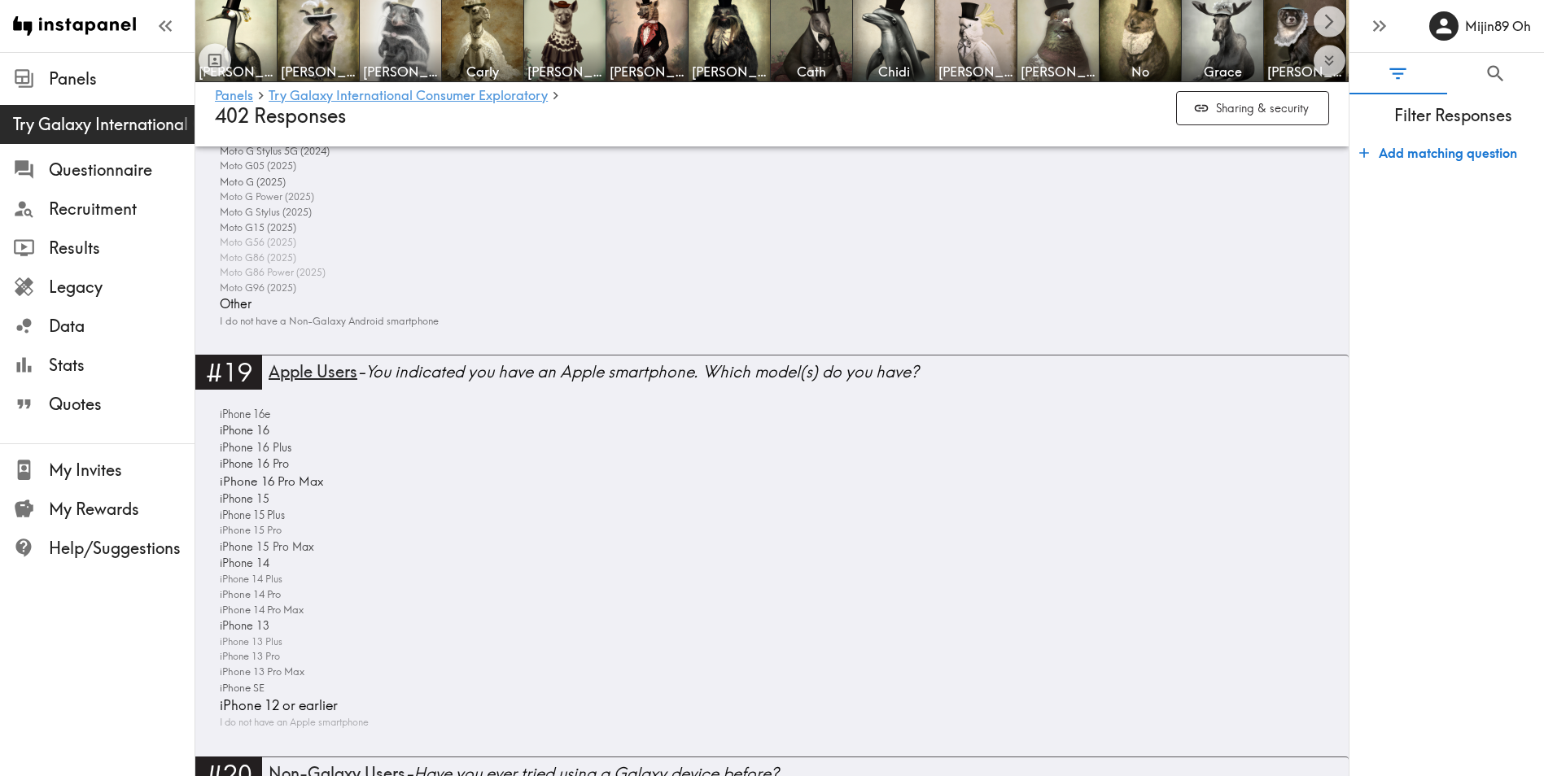
click at [1318, 457] on div "#19 Apple Users - You indicated you have an Apple smartphone. Which model(s) do…" at bounding box center [771, 555] width 1153 height 401
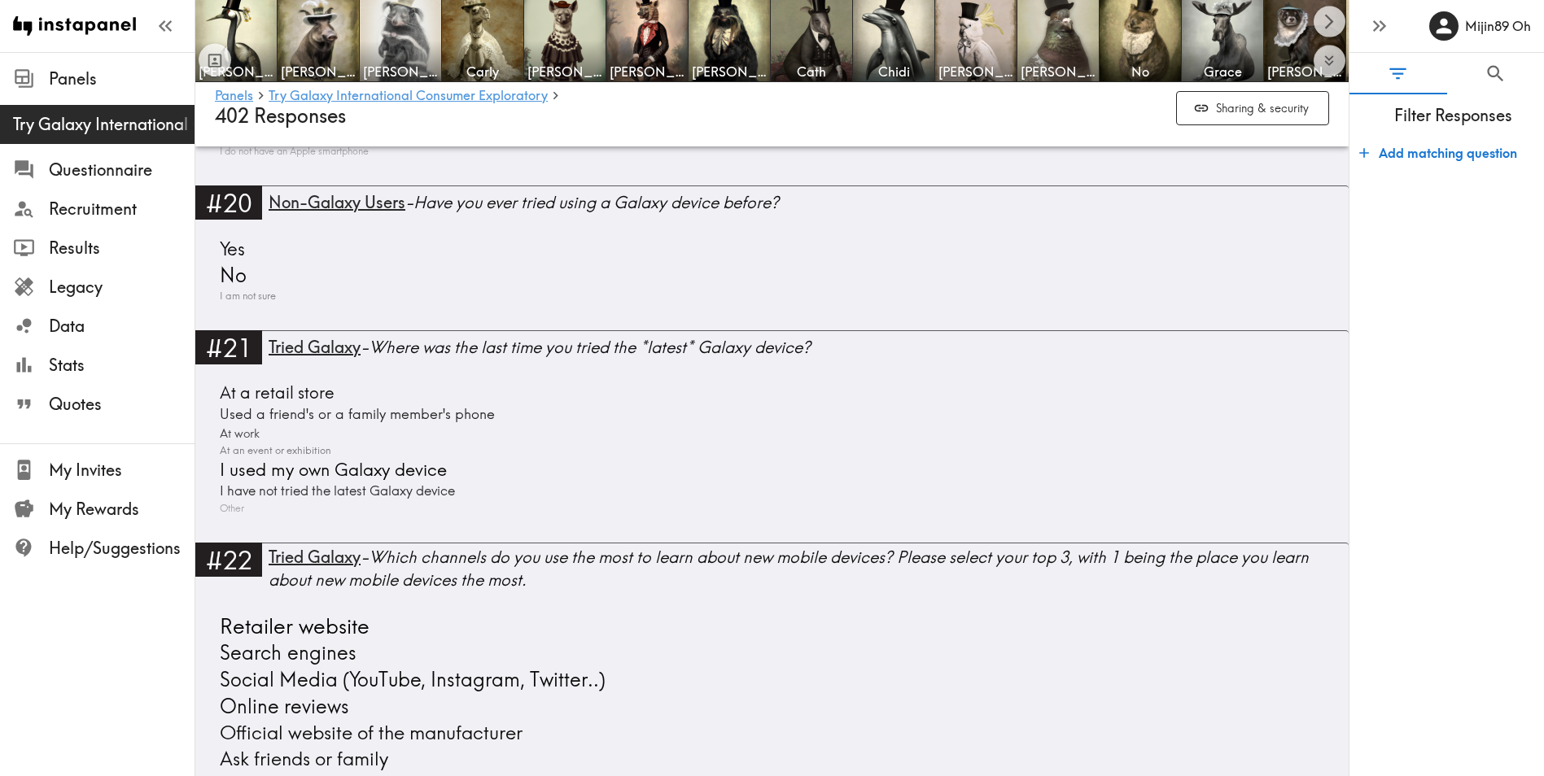
scroll to position [6411, 0]
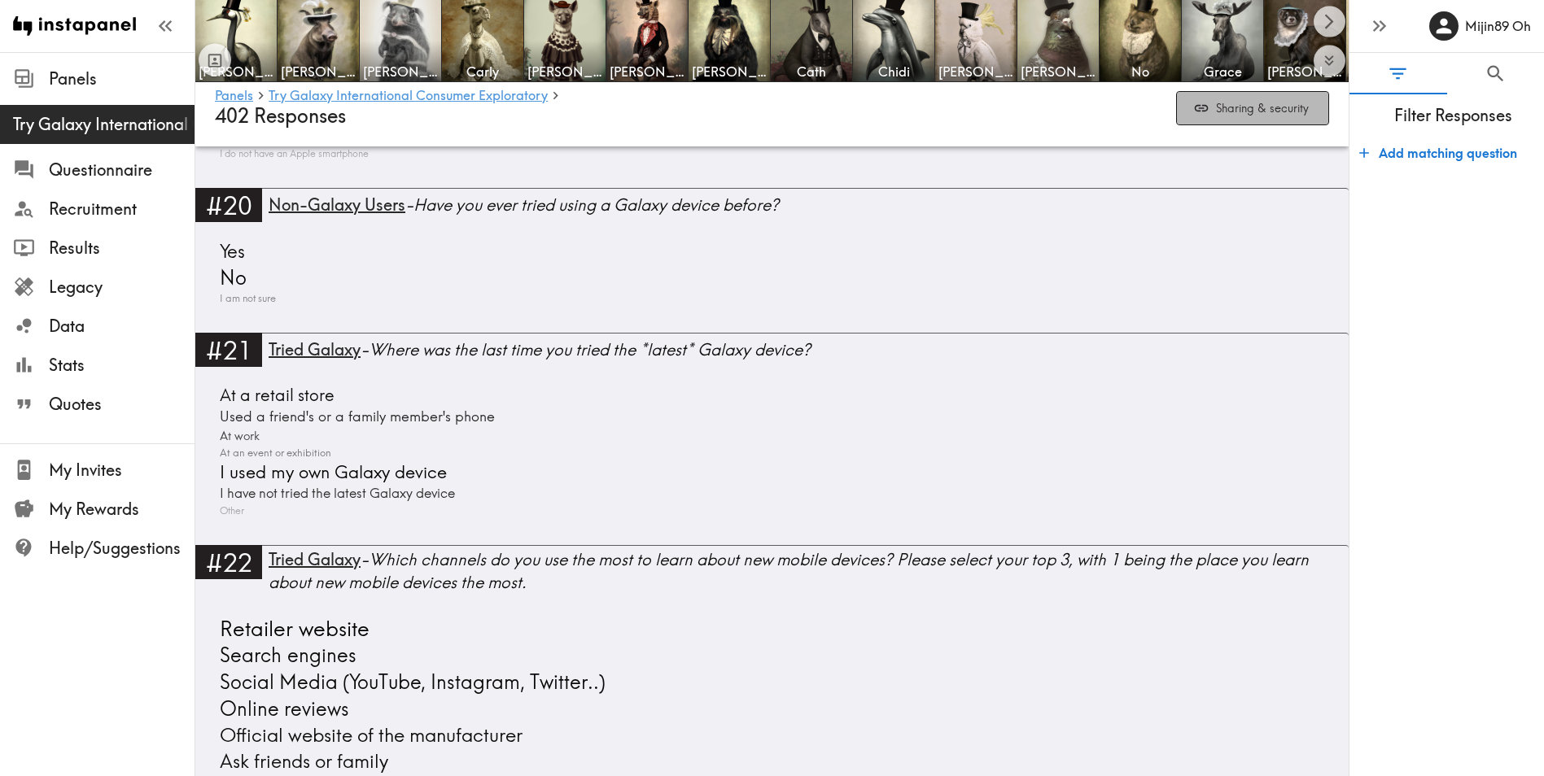
click at [1228, 108] on button "Sharing & security" at bounding box center [1252, 108] width 153 height 35
click at [1497, 313] on form "Add matching question" at bounding box center [1446, 450] width 195 height 640
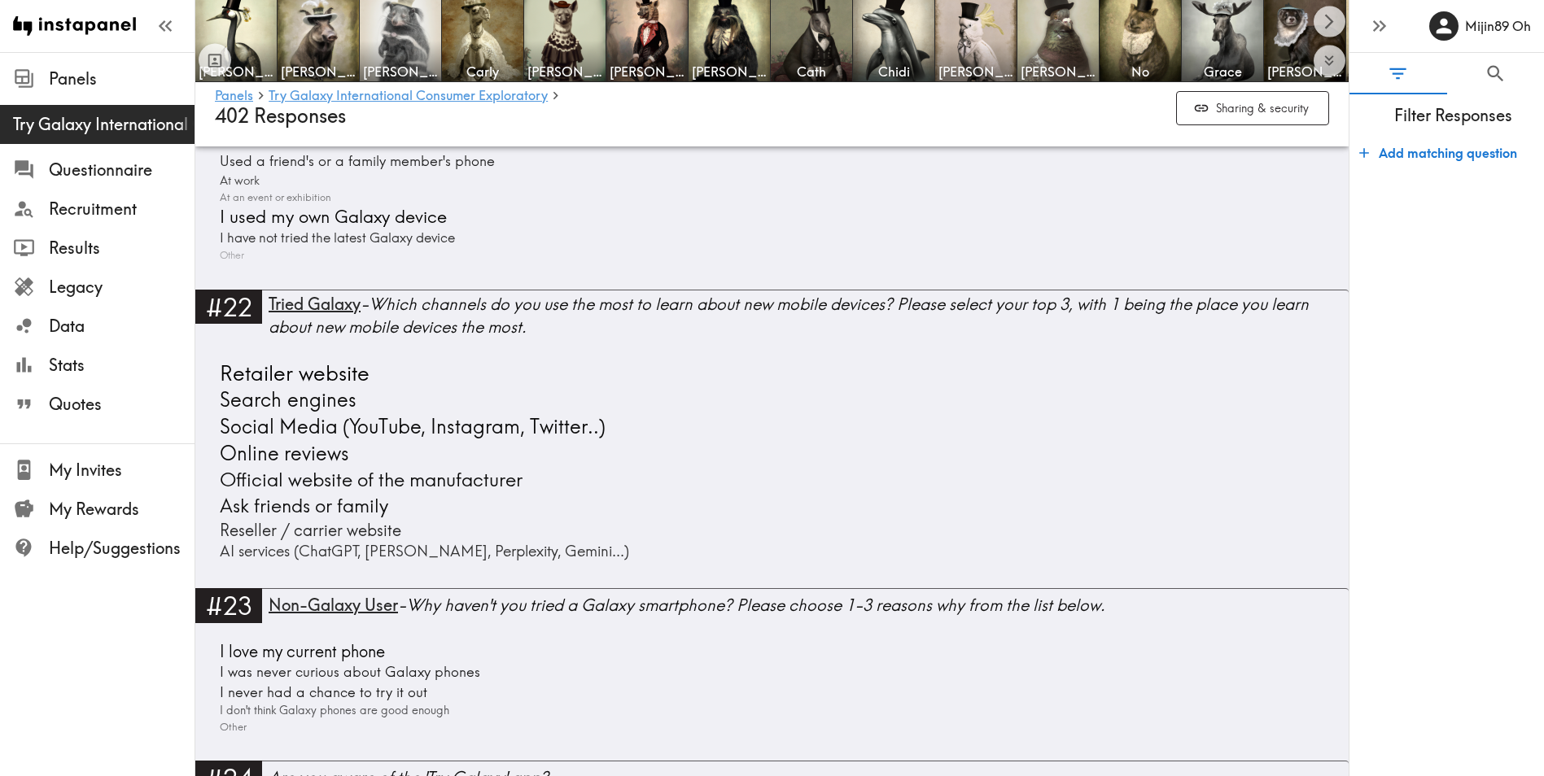
scroll to position [6682, 0]
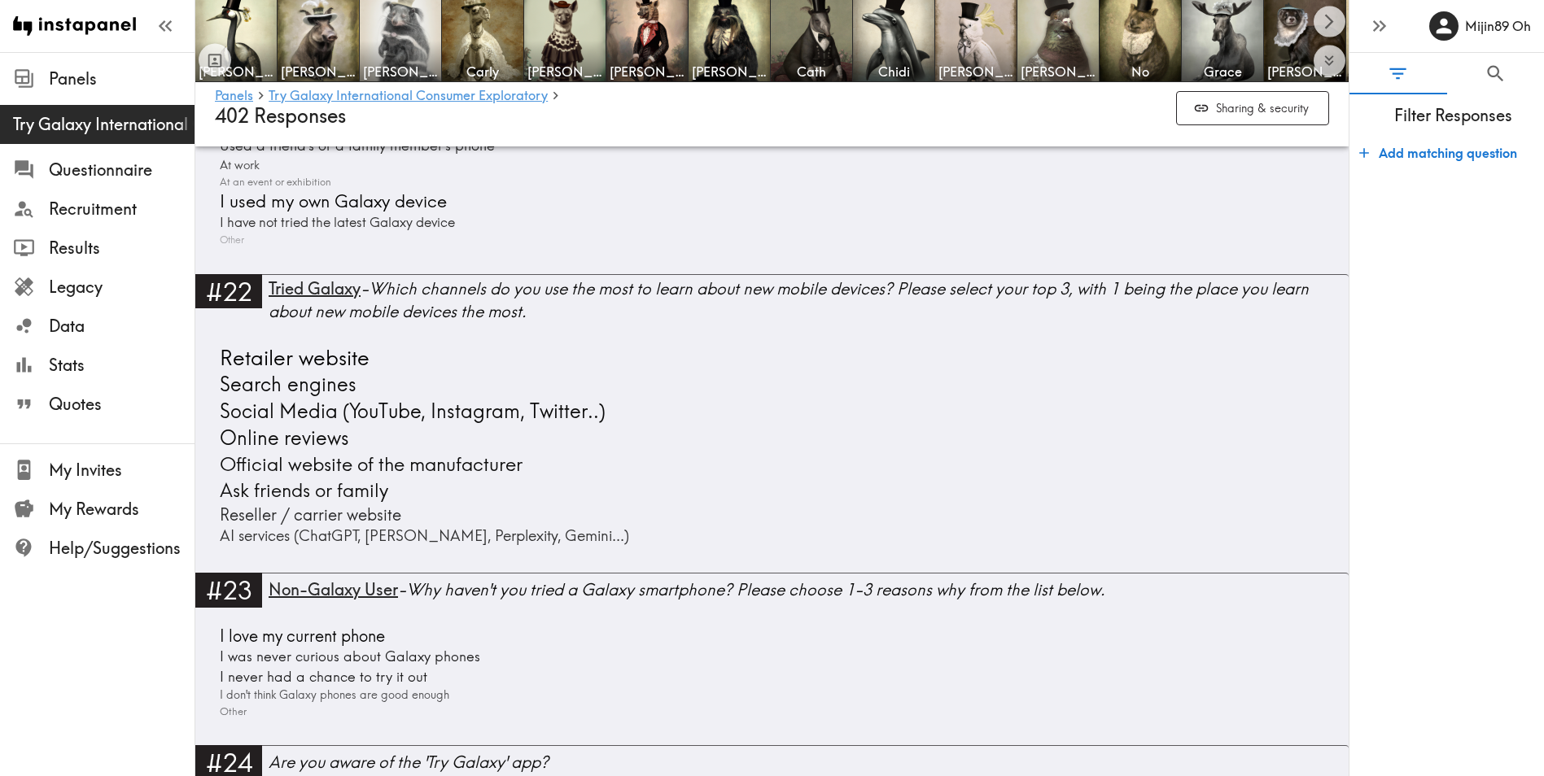
click at [1430, 448] on form "Add matching question" at bounding box center [1446, 450] width 195 height 640
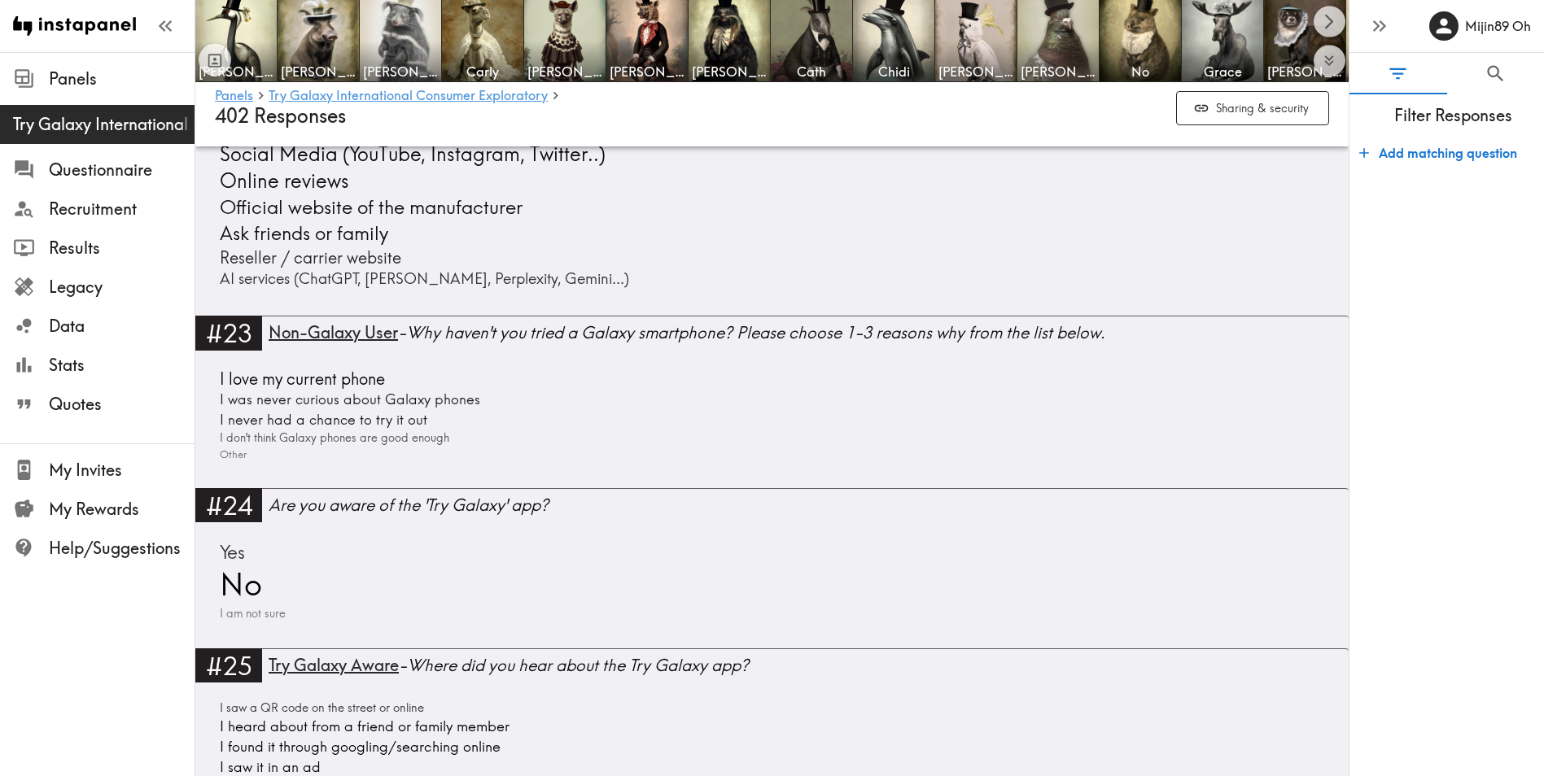
scroll to position [6953, 0]
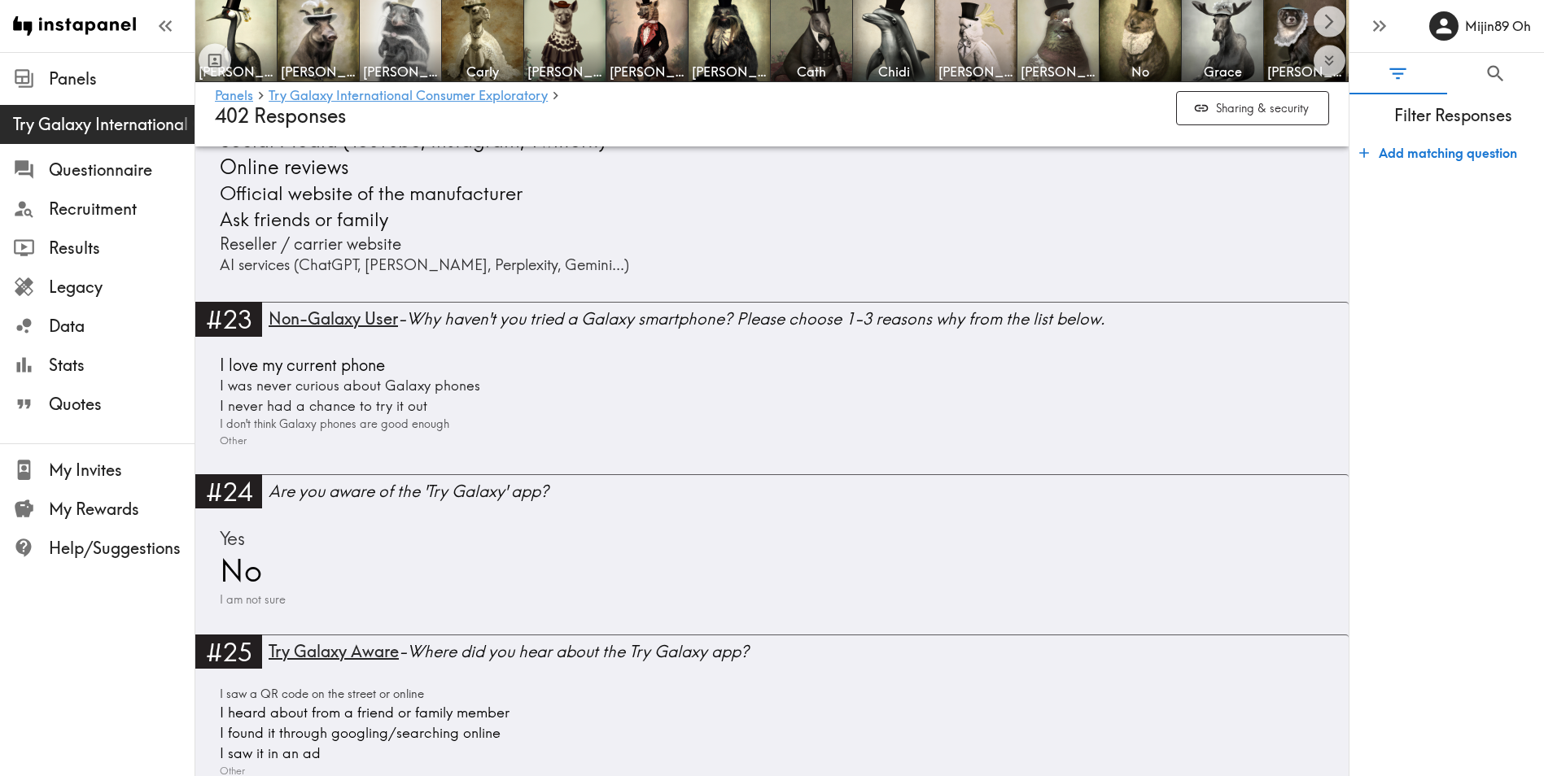
click at [1509, 451] on form "Add matching question" at bounding box center [1446, 450] width 195 height 640
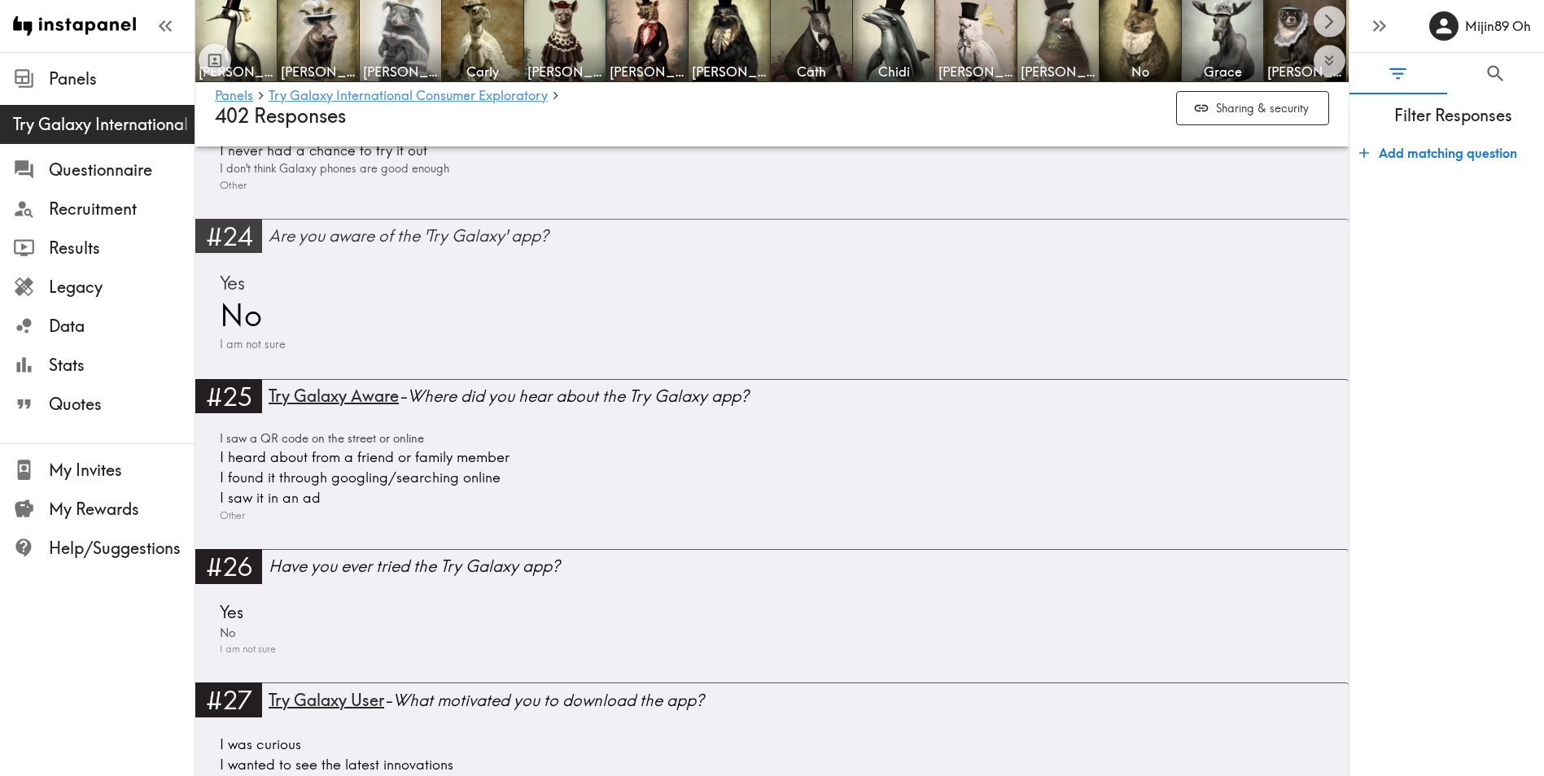
scroll to position [7225, 0]
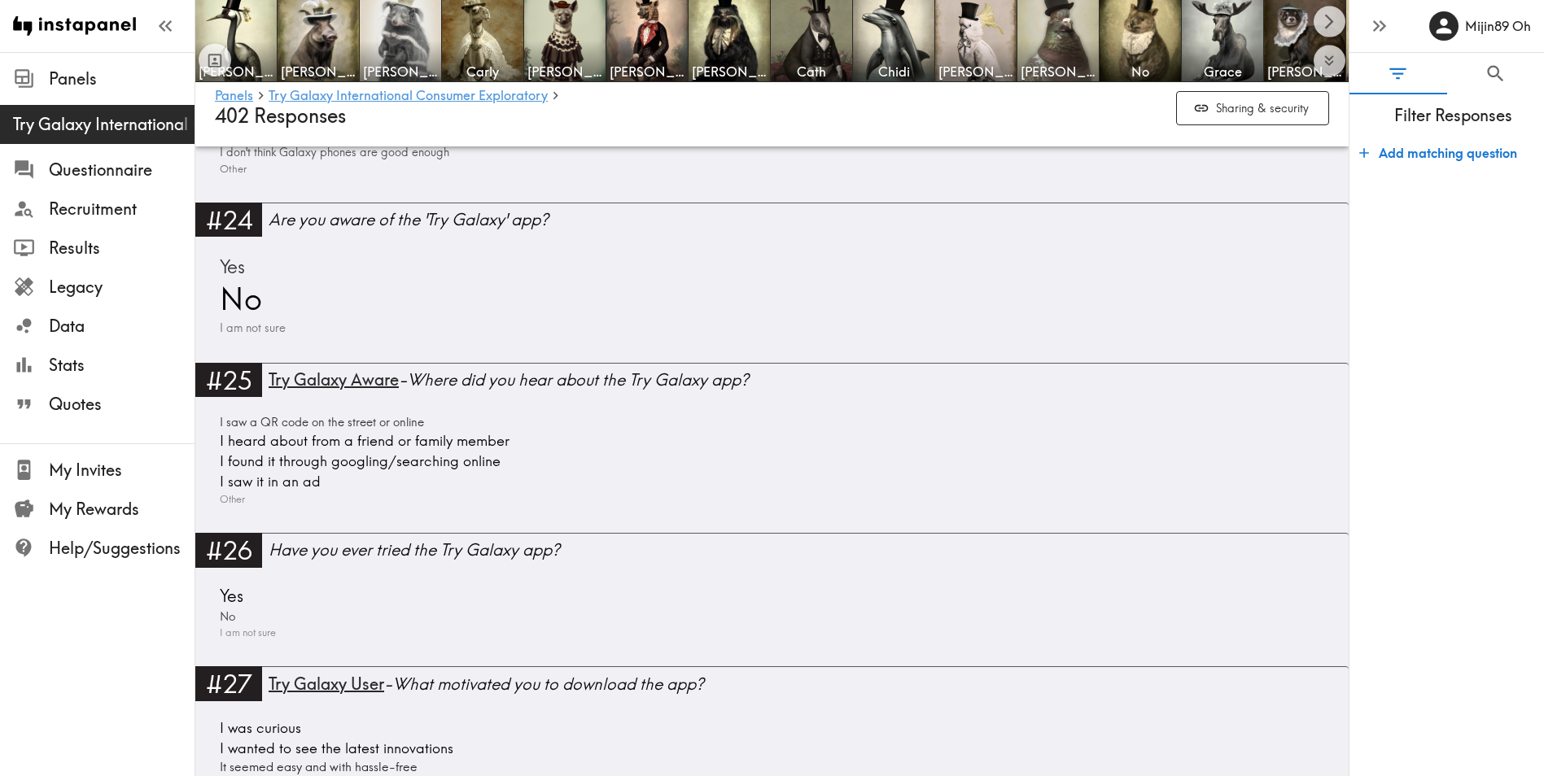
click at [45, 635] on div "Panels Try Galaxy International Consumer Exploratory Questionnaire Recruitment …" at bounding box center [97, 388] width 195 height 776
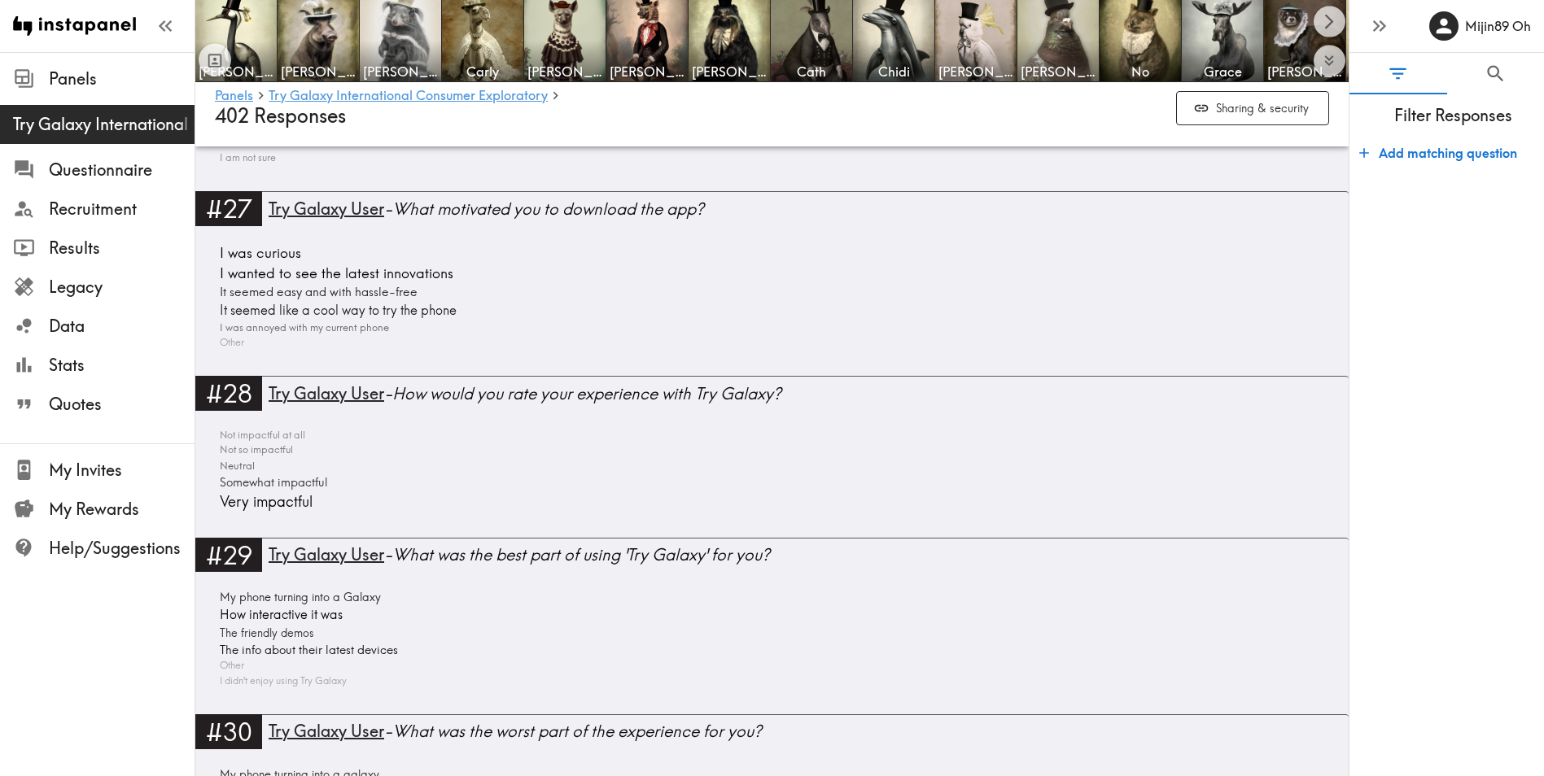
scroll to position [7678, 0]
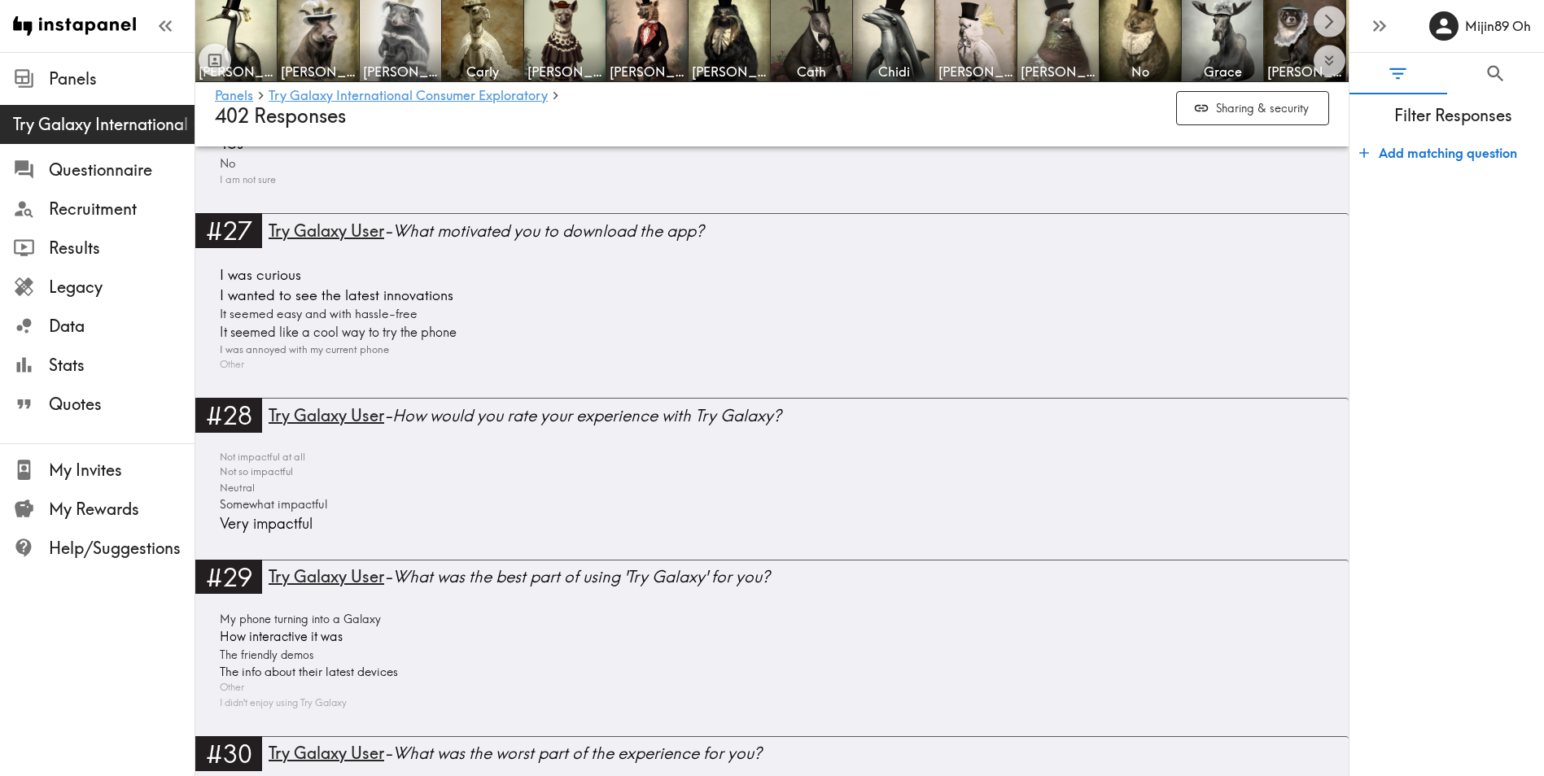
click at [73, 706] on div "Panels Try Galaxy International Consumer Exploratory Questionnaire Recruitment …" at bounding box center [97, 388] width 195 height 776
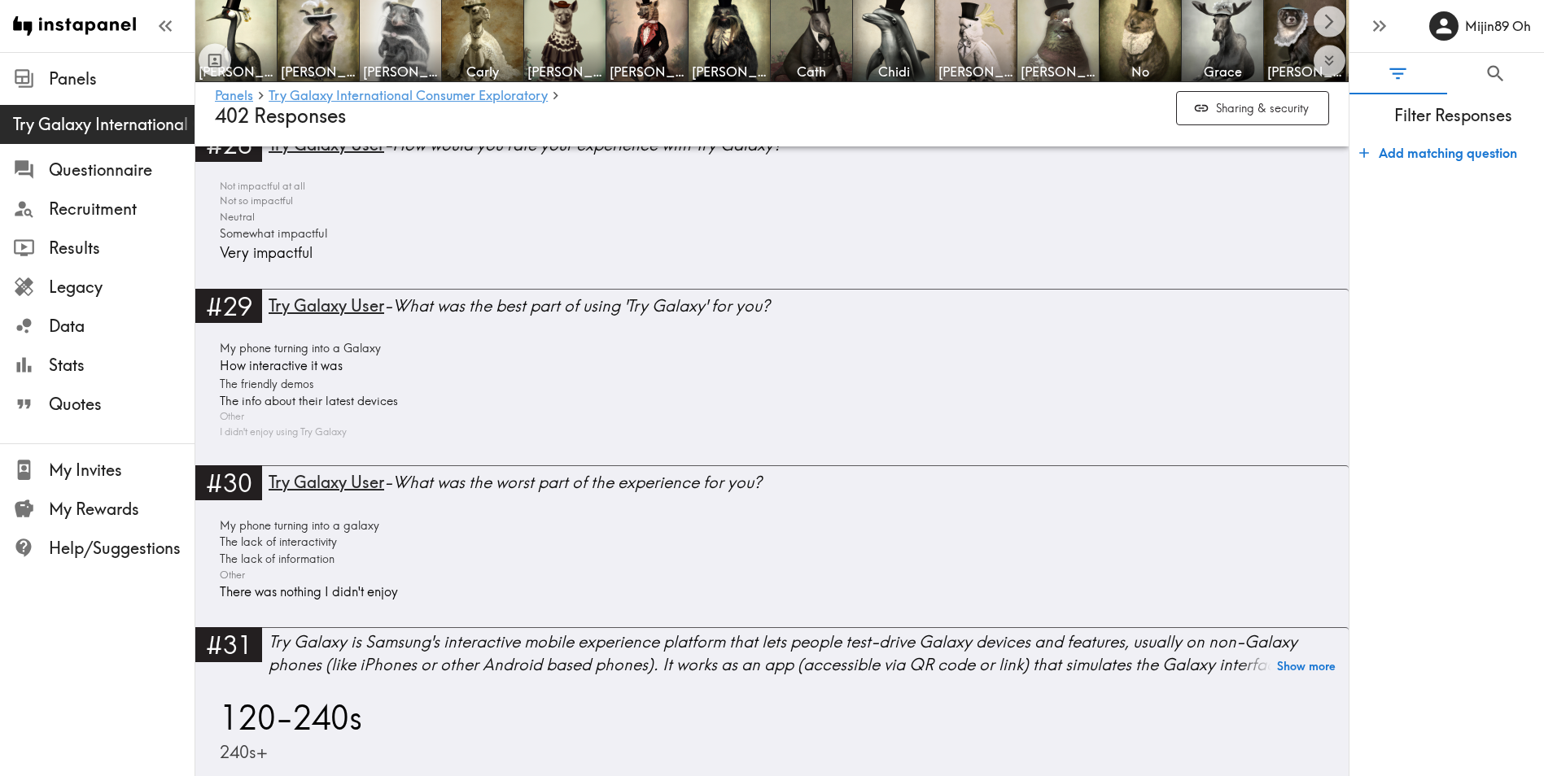
scroll to position [8220, 0]
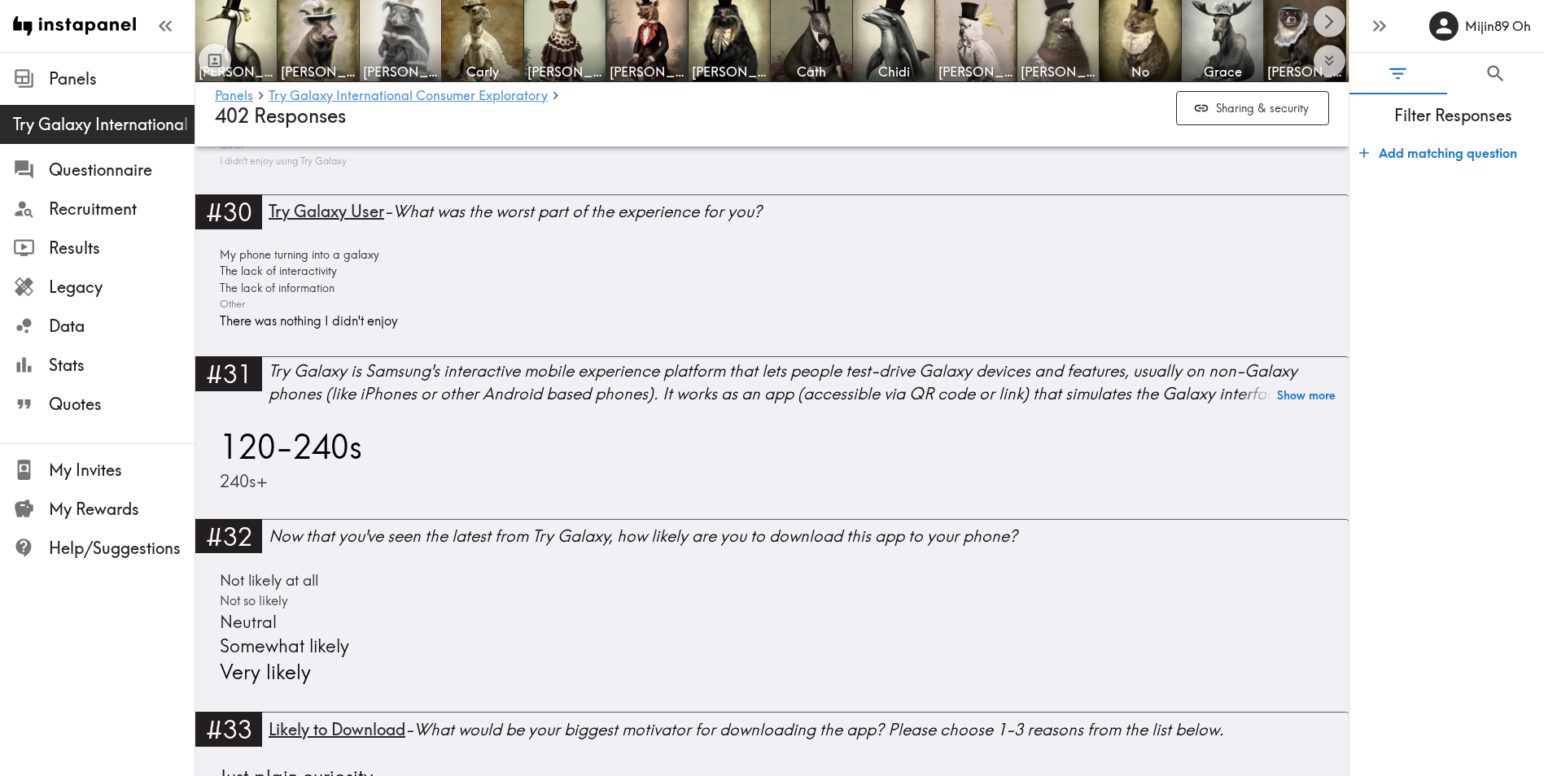
drag, startPoint x: 1359, startPoint y: 459, endPoint x: 1304, endPoint y: 465, distance: 55.6
click at [1359, 459] on form "Add matching question" at bounding box center [1446, 450] width 195 height 640
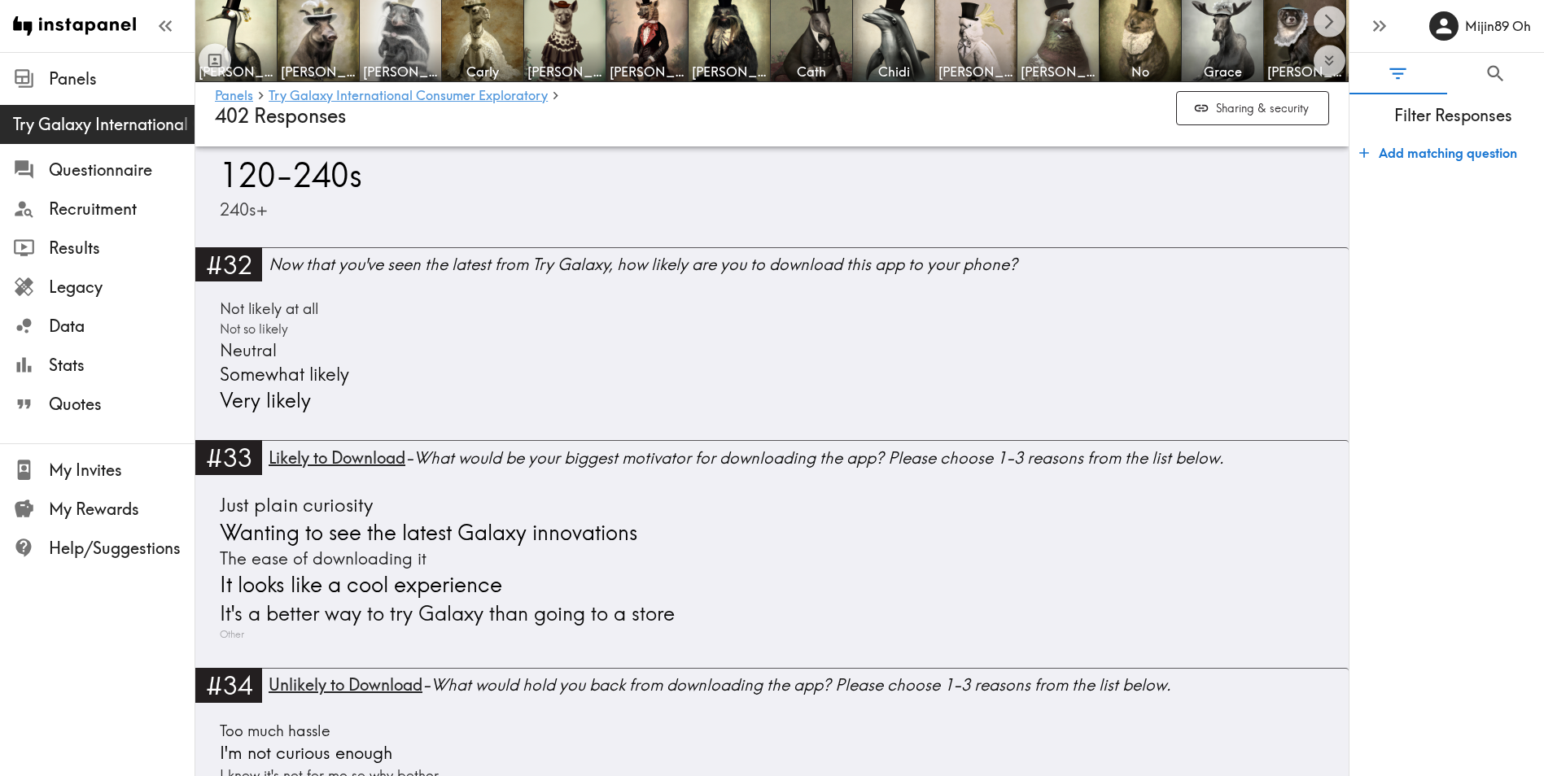
scroll to position [8536, 0]
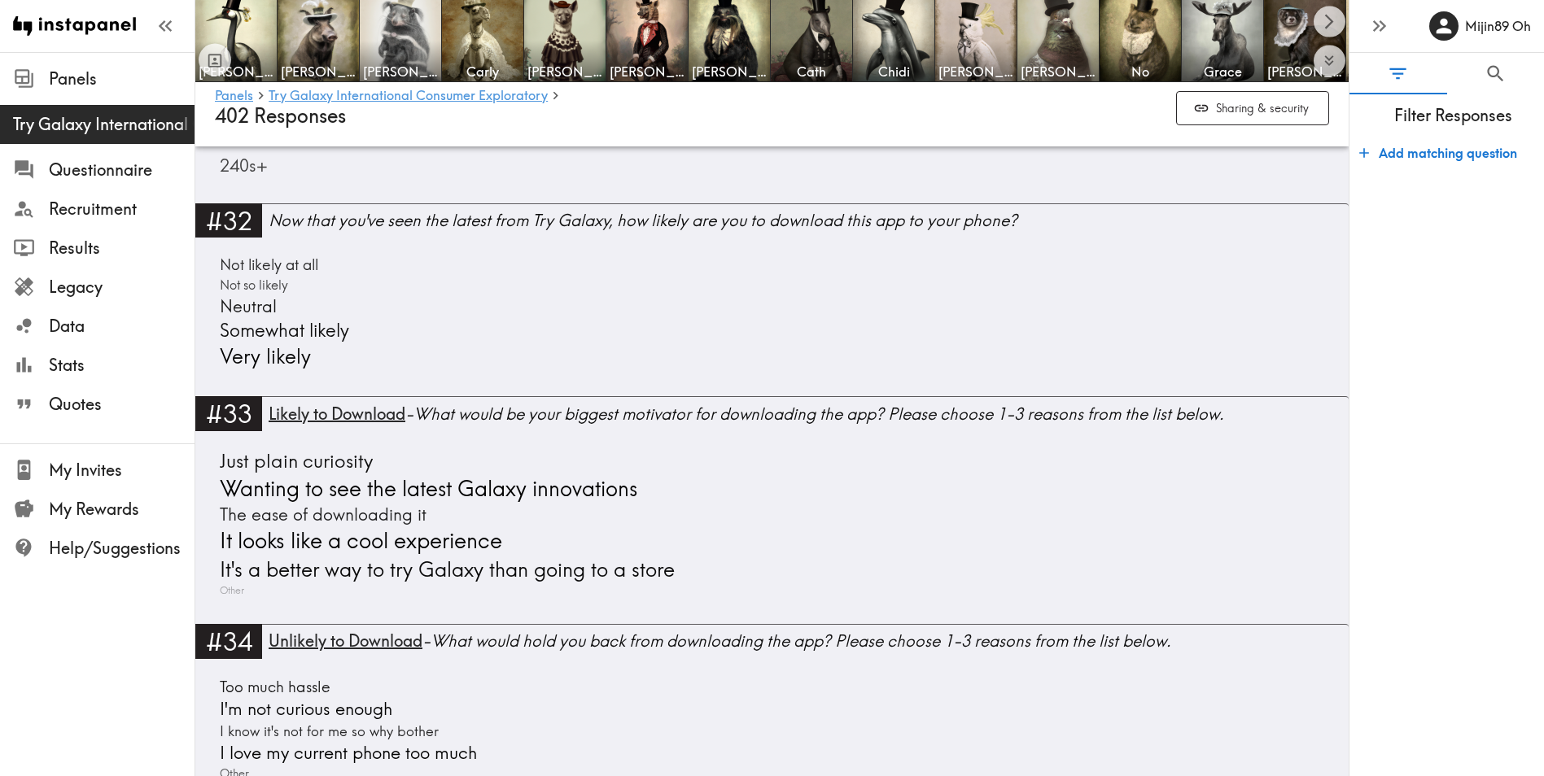
click at [1427, 391] on form "Add matching question" at bounding box center [1446, 450] width 195 height 640
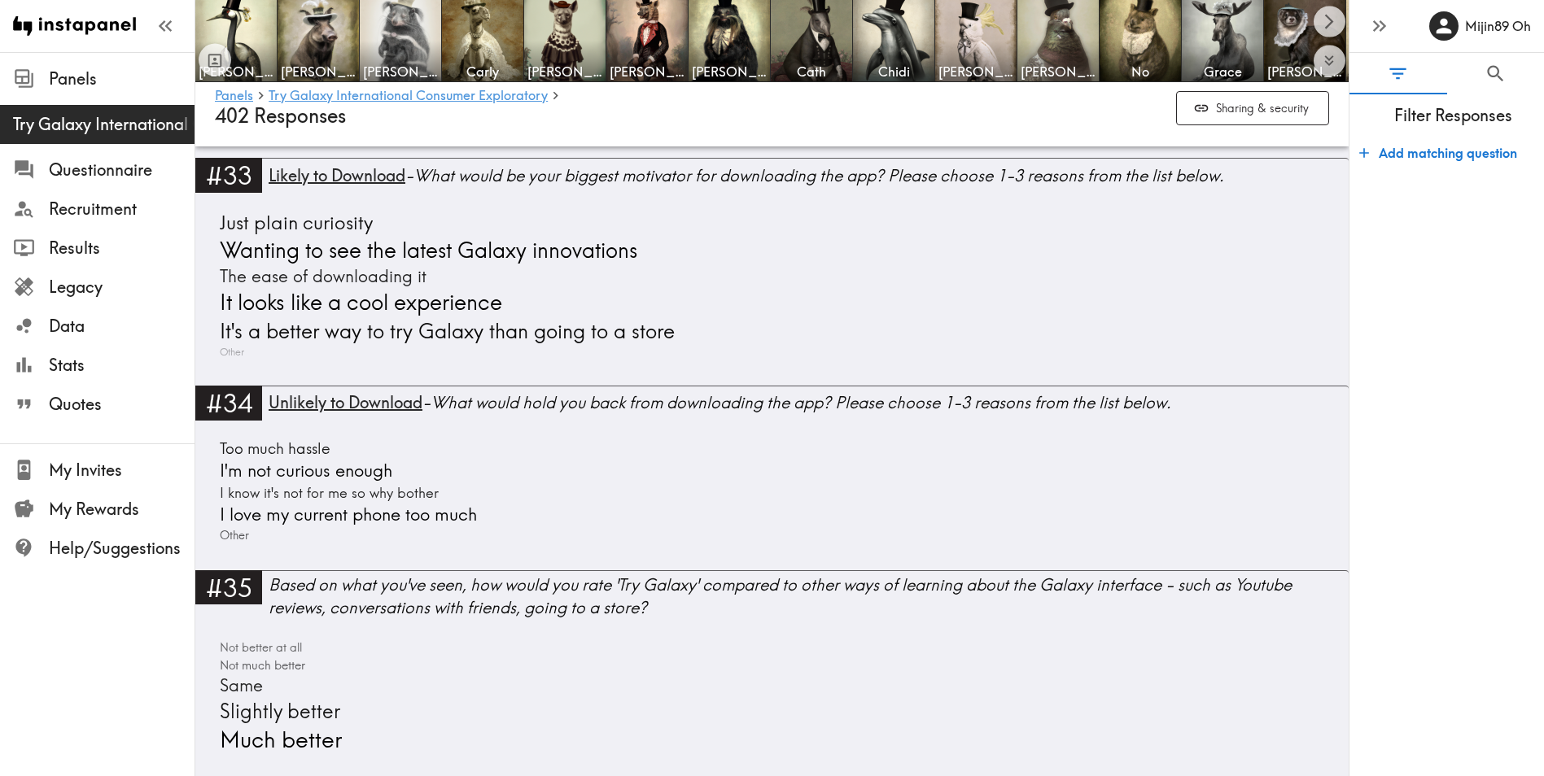
scroll to position [8759, 0]
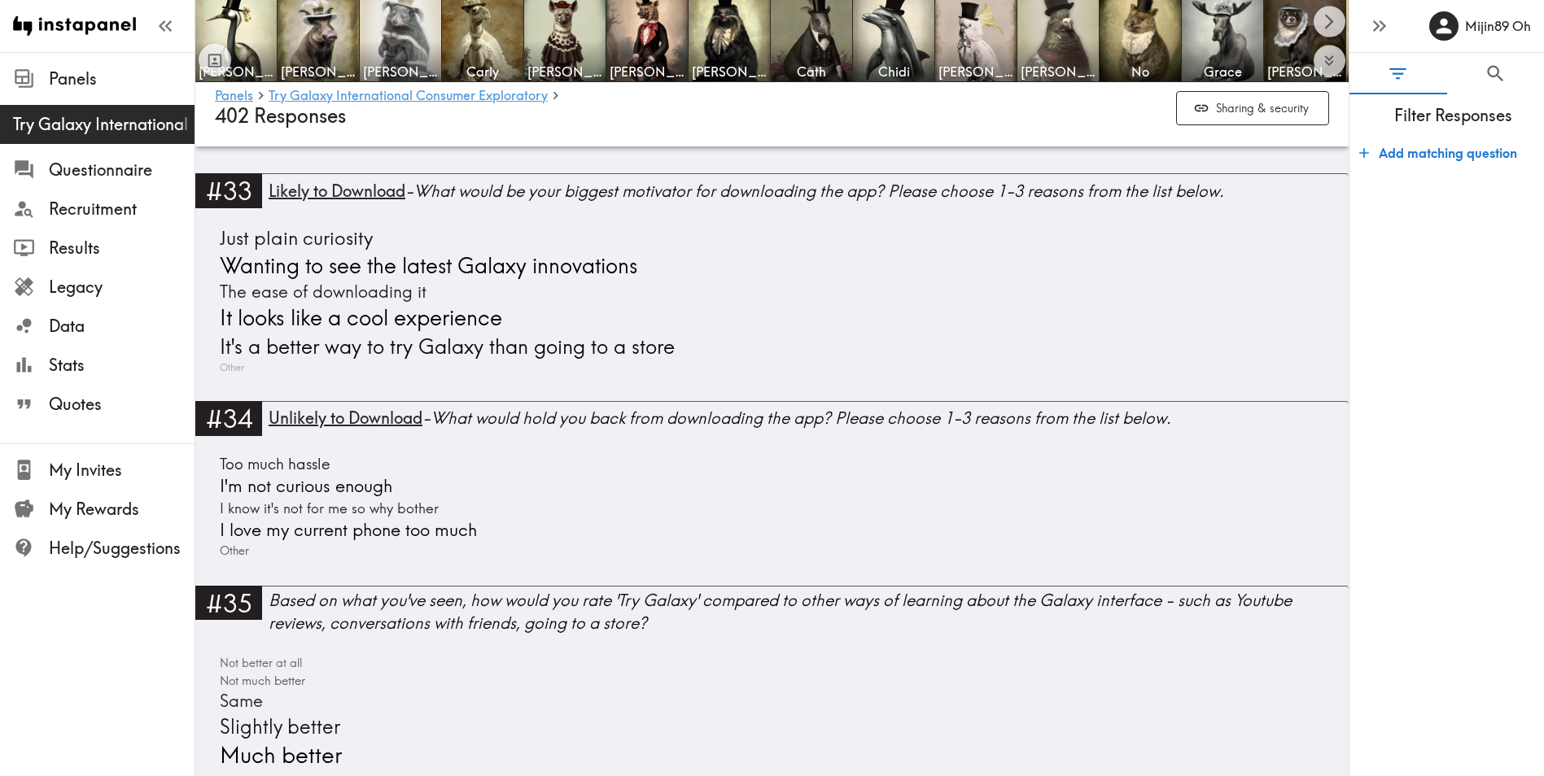
click at [1423, 445] on form "Add matching question" at bounding box center [1446, 450] width 195 height 640
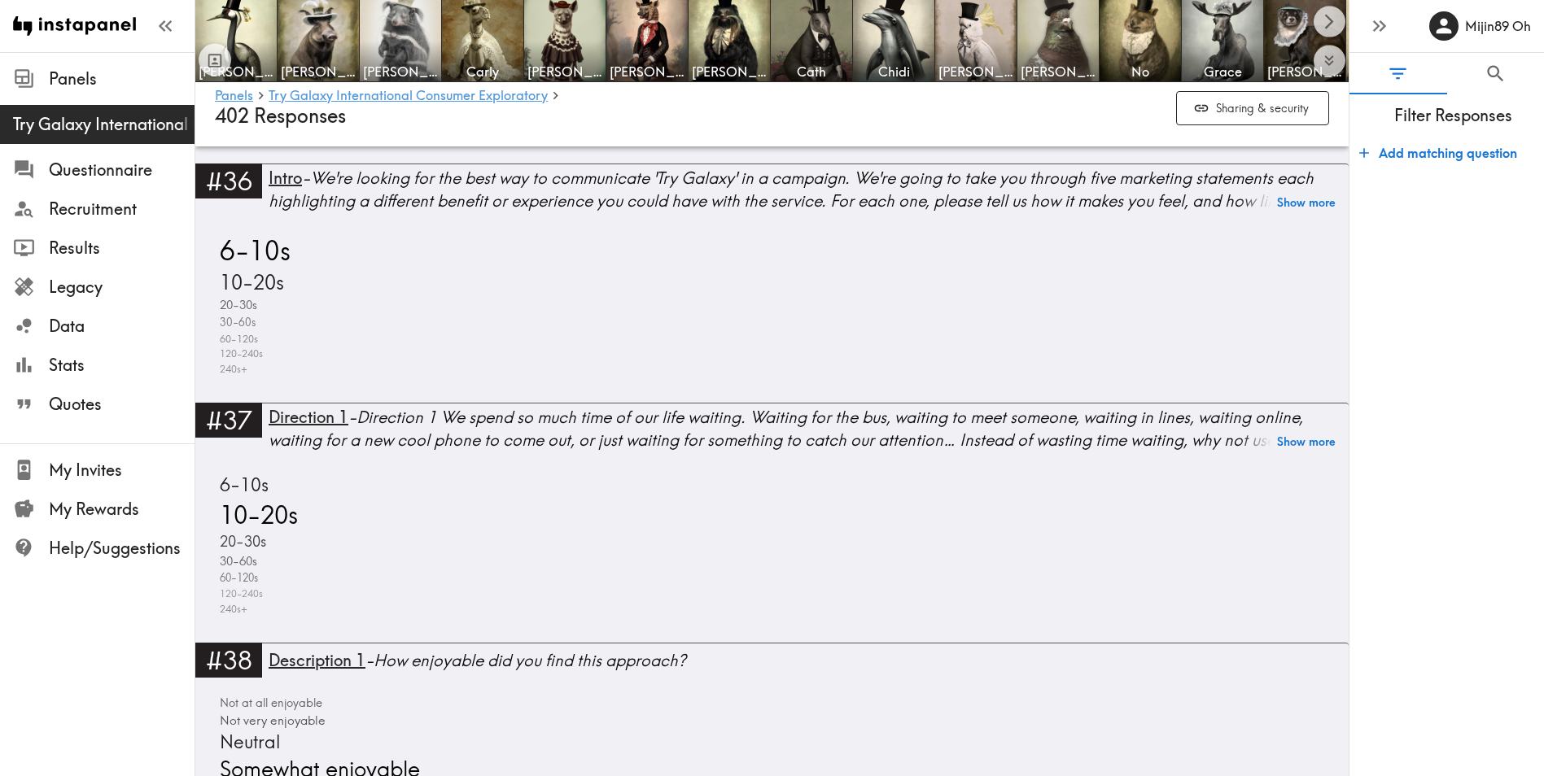
scroll to position [9346, 0]
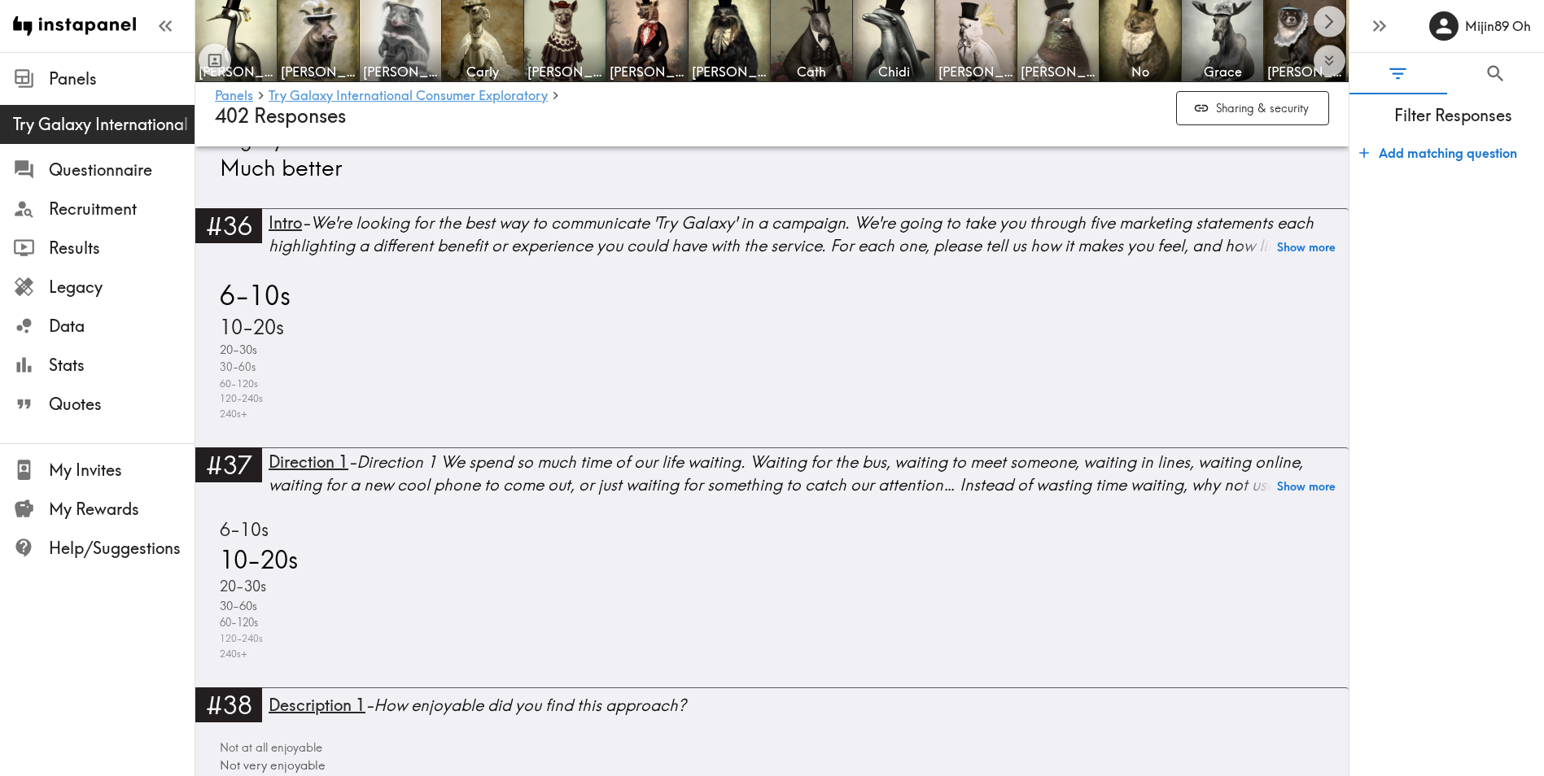
click at [1456, 479] on form "Add matching question" at bounding box center [1446, 450] width 195 height 640
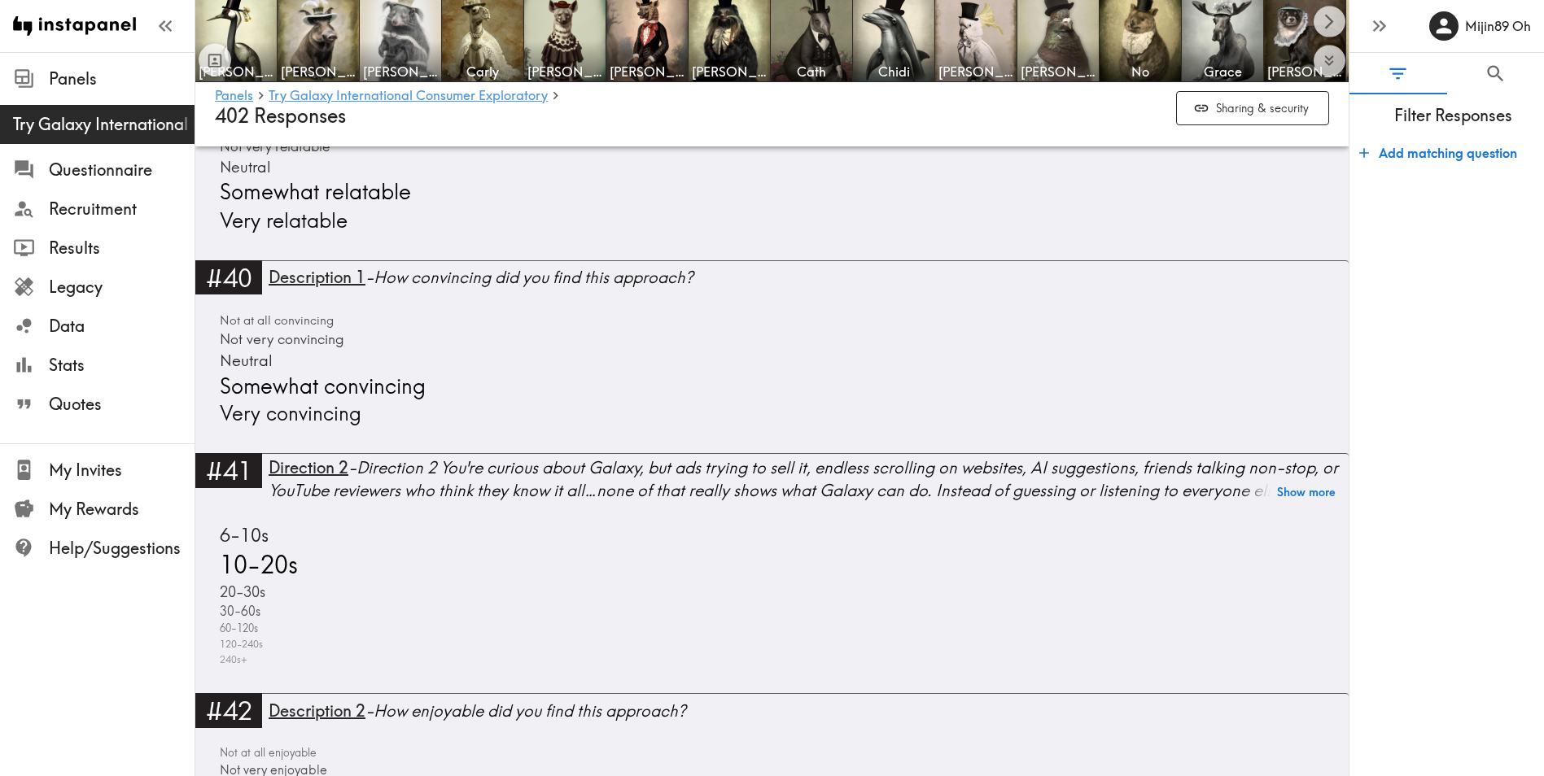
scroll to position [10431, 0]
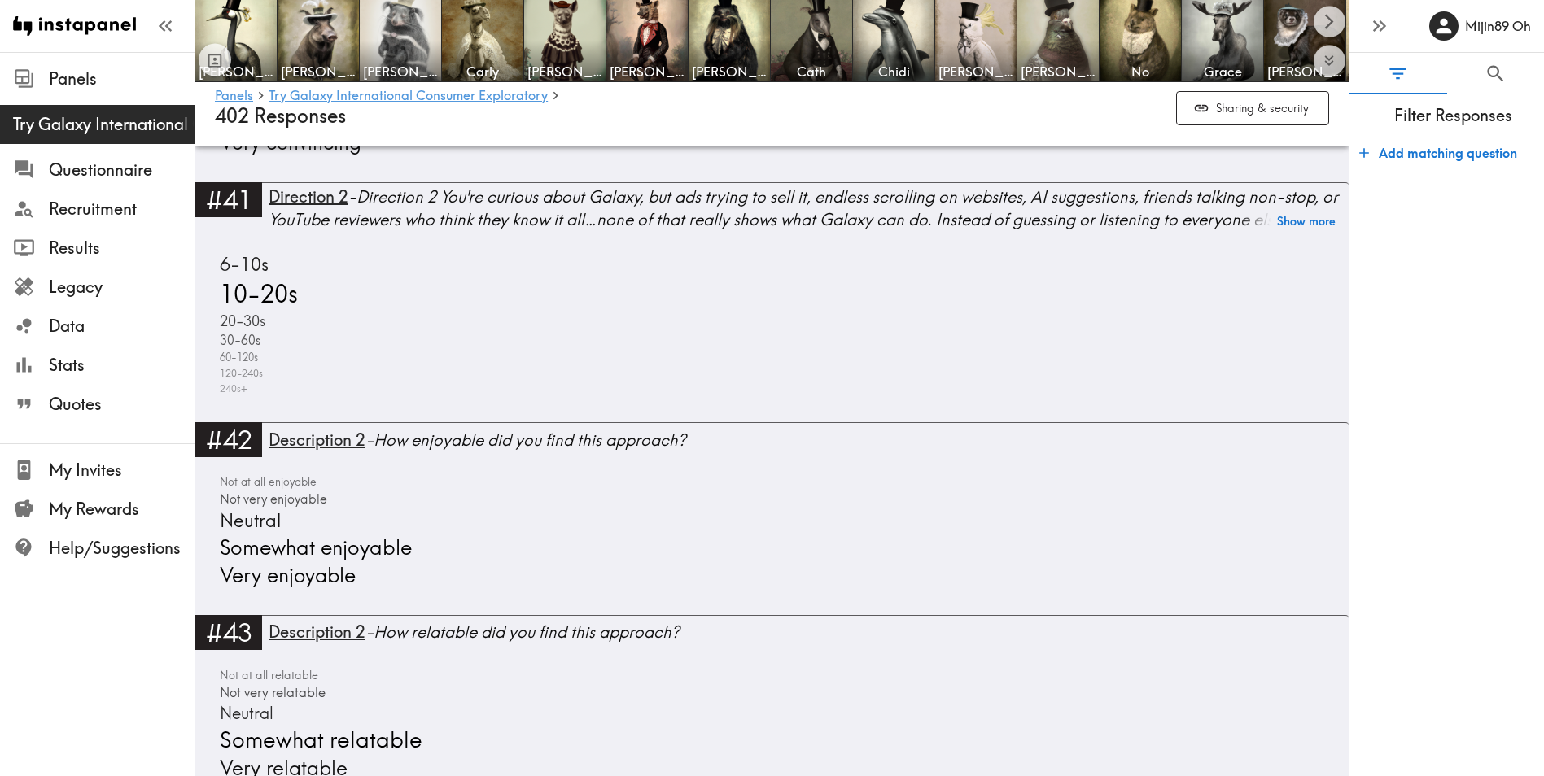
click at [1432, 427] on form "Add matching question" at bounding box center [1446, 450] width 195 height 640
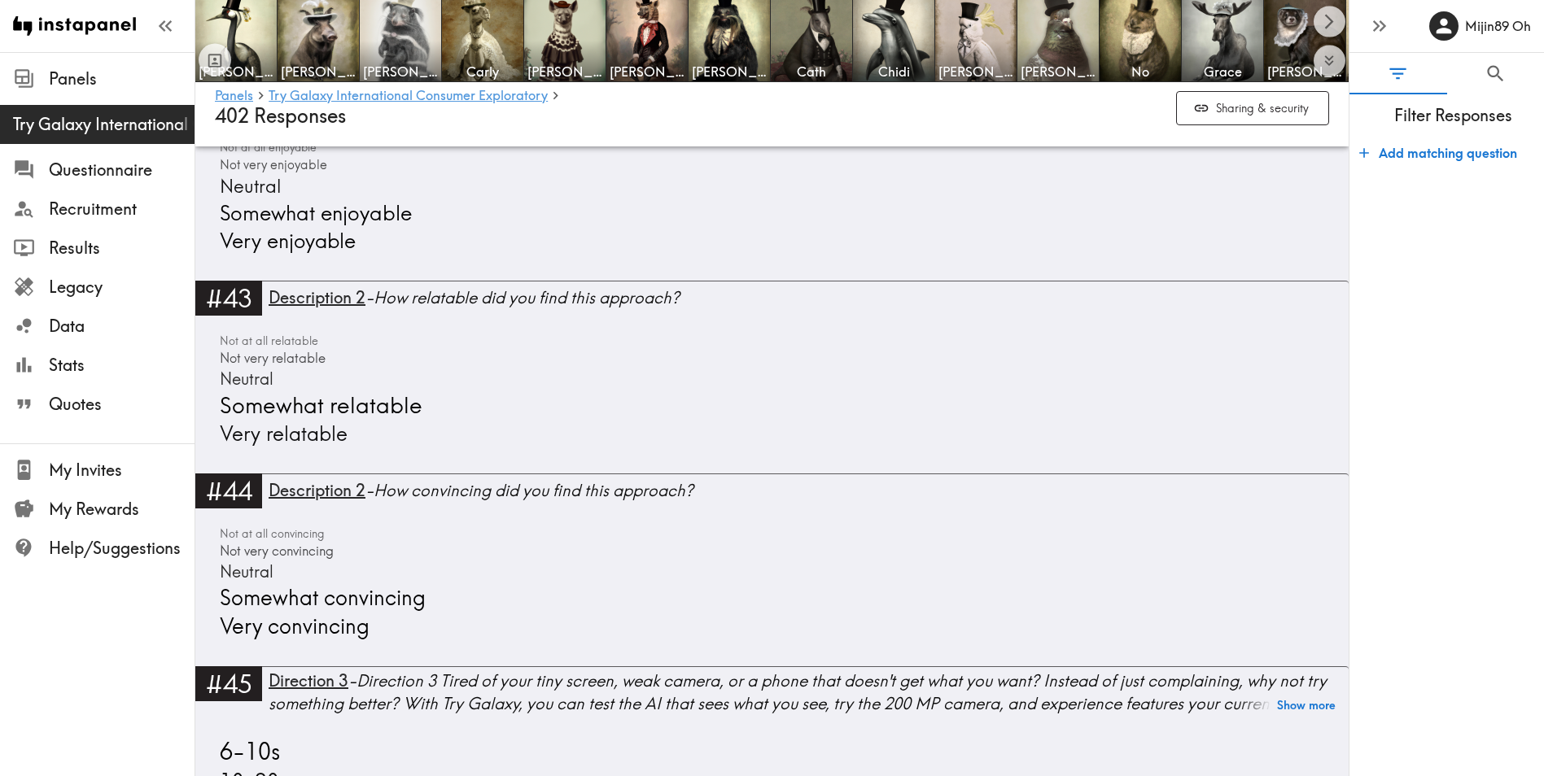
scroll to position [10833, 0]
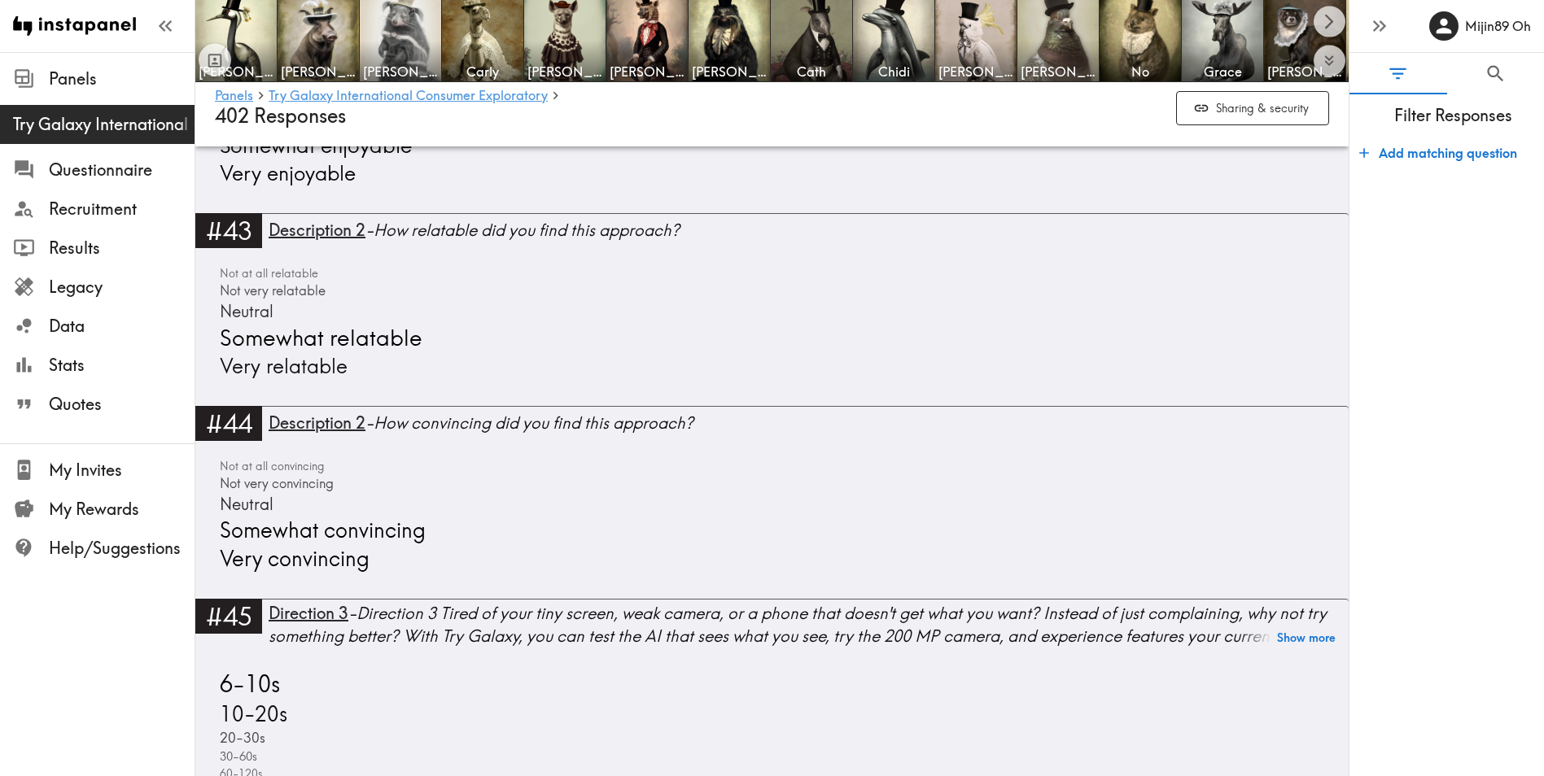
click at [1410, 415] on form "Add matching question" at bounding box center [1446, 450] width 195 height 640
